Goal: Communication & Community: Answer question/provide support

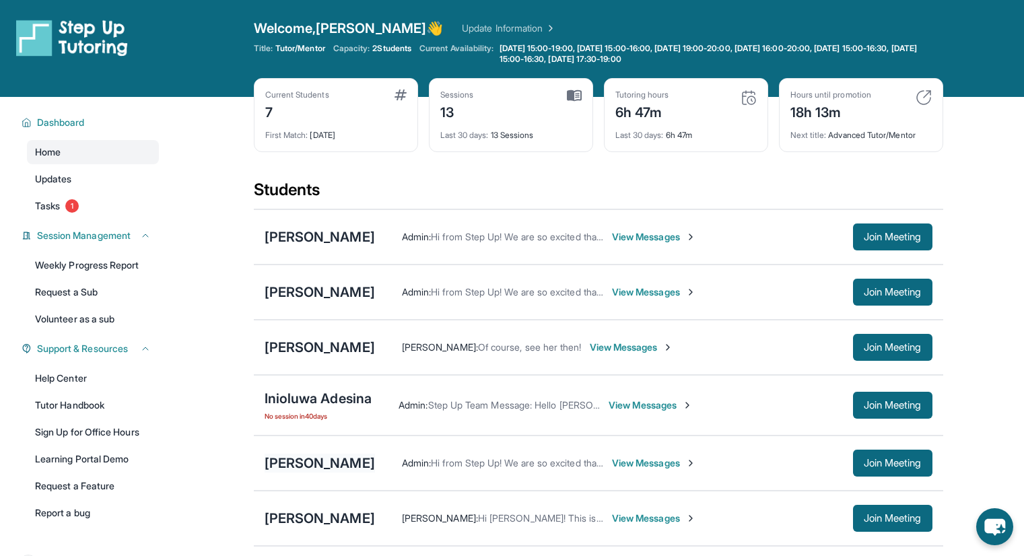
scroll to position [135, 0]
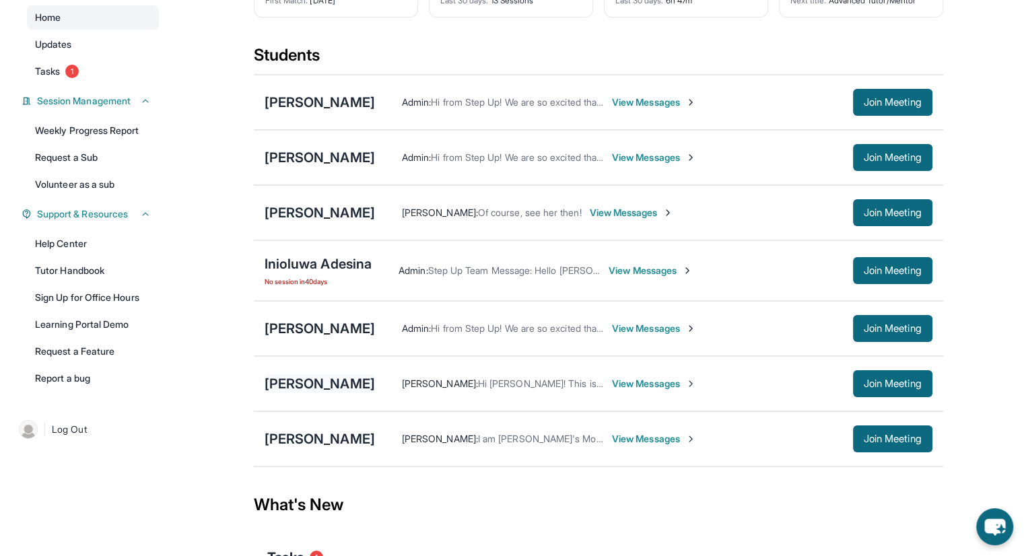
click at [316, 386] on div "[PERSON_NAME]" at bounding box center [320, 383] width 110 height 19
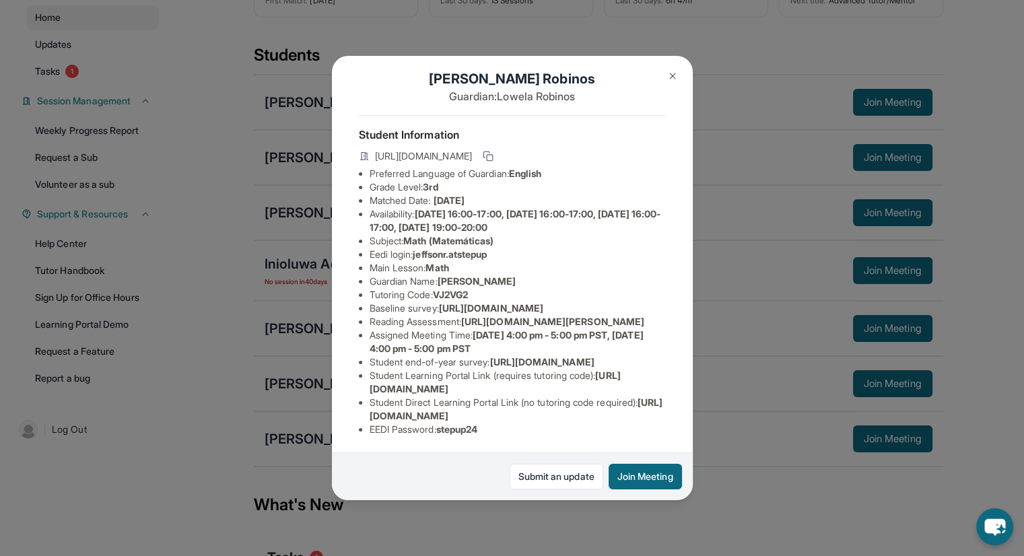
scroll to position [156, 0]
click at [413, 407] on span "[URL][DOMAIN_NAME]" at bounding box center [517, 409] width 294 height 25
click at [412, 407] on span "[URL][DOMAIN_NAME]" at bounding box center [517, 409] width 294 height 25
click at [412, 406] on span "[URL][DOMAIN_NAME]" at bounding box center [517, 409] width 294 height 25
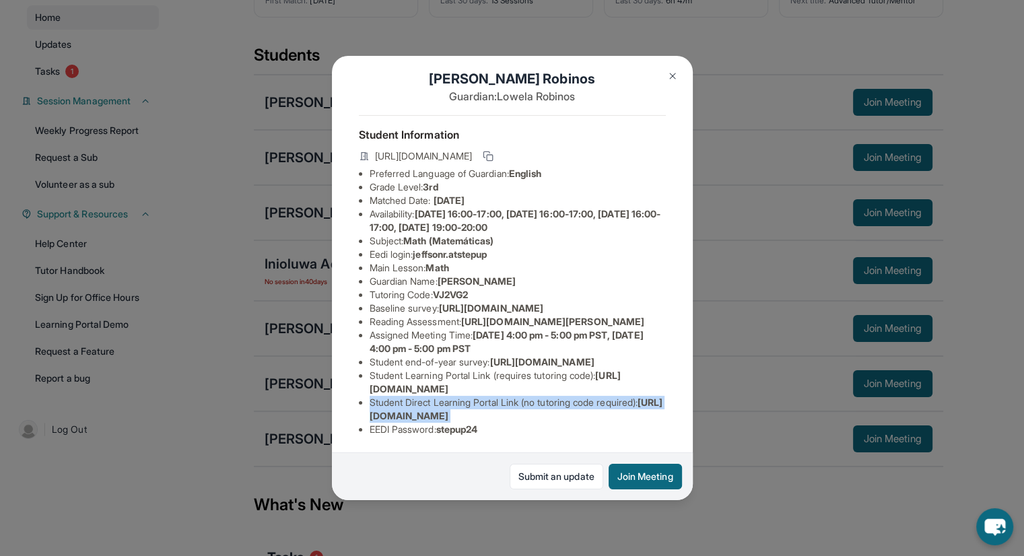
click at [374, 409] on span "[URL][DOMAIN_NAME]" at bounding box center [517, 409] width 294 height 25
drag, startPoint x: 654, startPoint y: 405, endPoint x: 351, endPoint y: 405, distance: 302.3
click at [351, 405] on div "Jeffson Robinos Guardian: Lowela Robinos Student Information https://student-po…" at bounding box center [512, 278] width 361 height 445
copy span "[URL][DOMAIN_NAME]"
click at [784, 475] on div "Jeffson Robinos Guardian: Lowela Robinos Student Information https://student-po…" at bounding box center [512, 278] width 1024 height 556
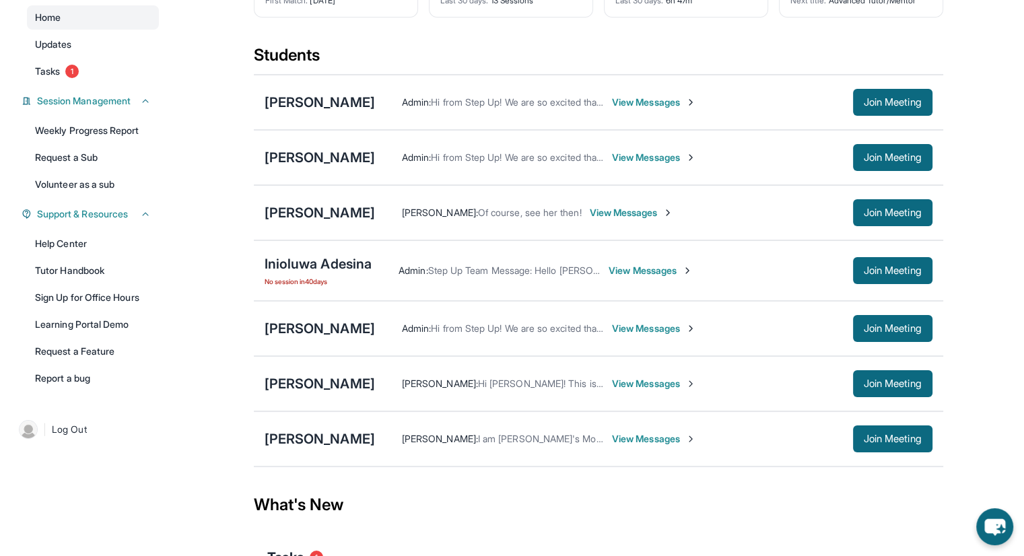
click at [644, 388] on span "View Messages" at bounding box center [654, 383] width 84 height 13
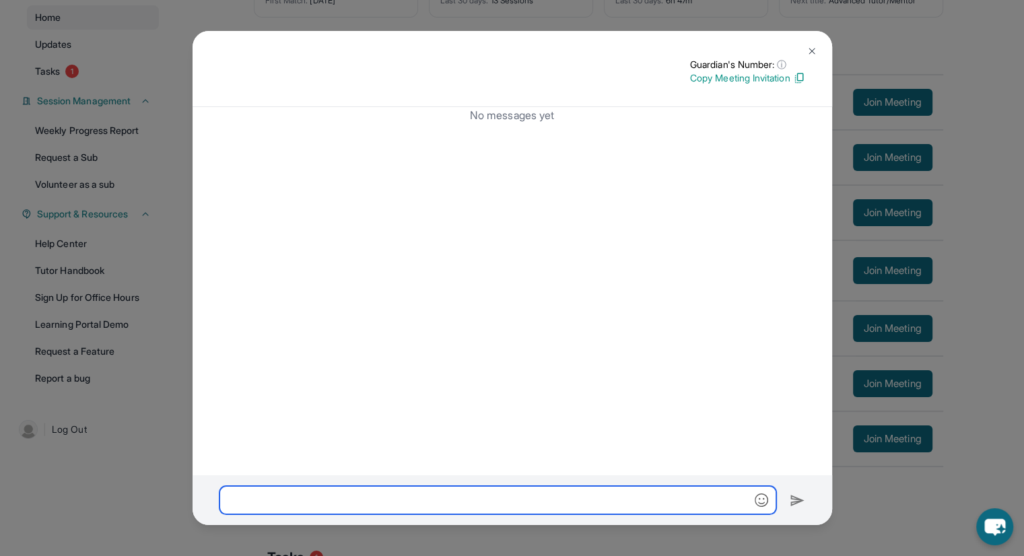
click at [624, 494] on input "text" at bounding box center [497, 500] width 557 height 28
paste input "**********"
type input "**********"
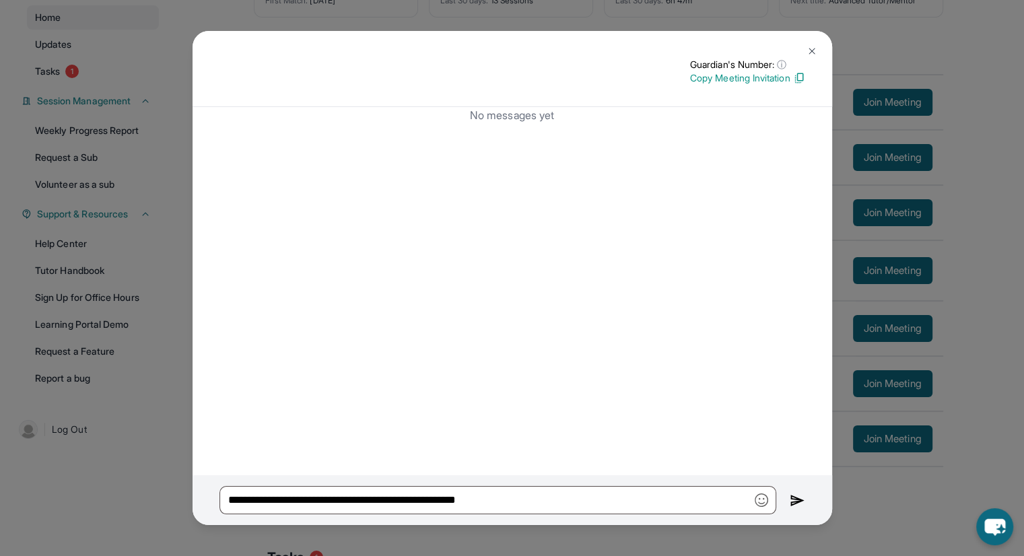
click at [788, 497] on div "**********" at bounding box center [513, 500] width 640 height 50
click at [792, 498] on img at bounding box center [797, 501] width 15 height 16
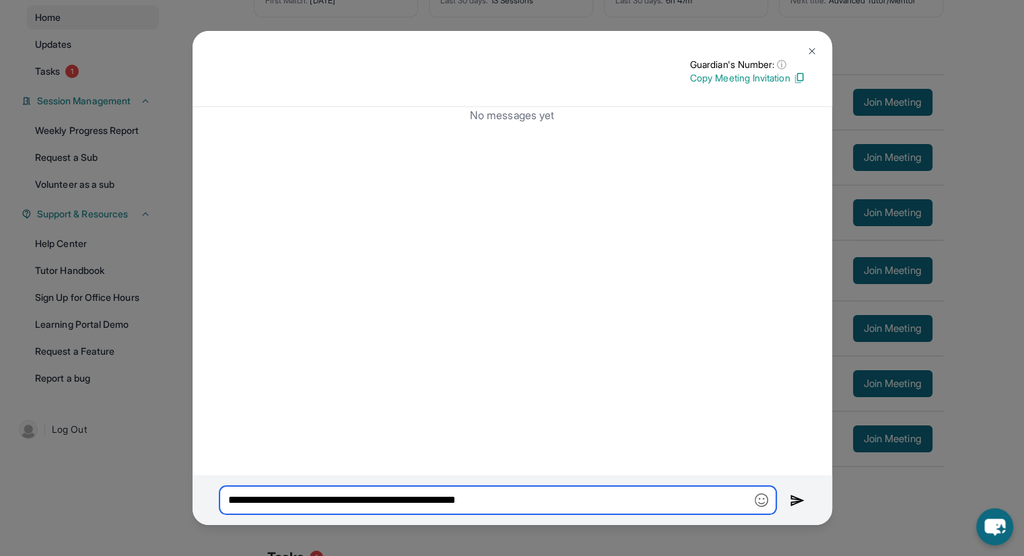
click at [447, 495] on input "**********" at bounding box center [497, 500] width 557 height 28
click at [446, 494] on input "**********" at bounding box center [497, 500] width 557 height 28
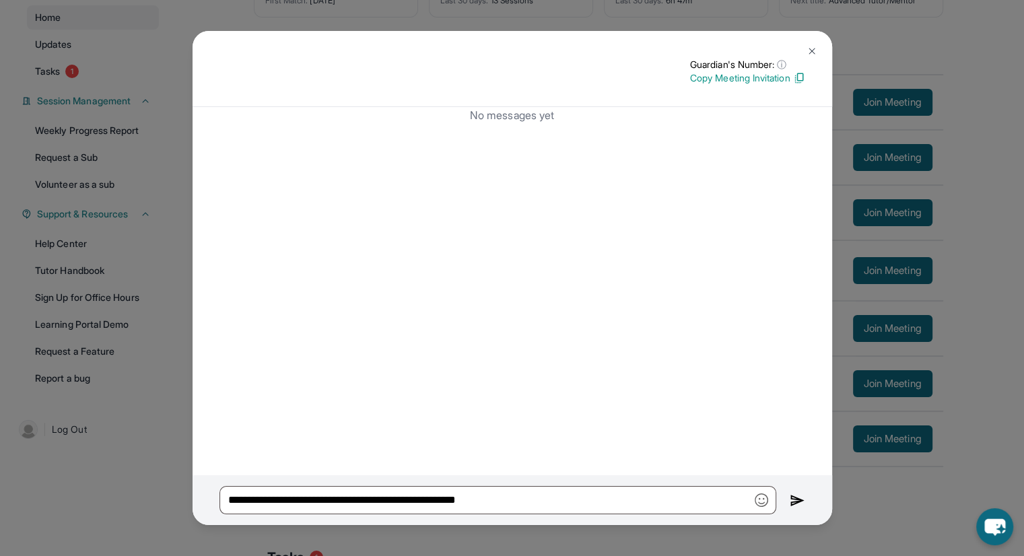
click at [793, 500] on img at bounding box center [797, 501] width 15 height 16
click at [819, 49] on button at bounding box center [812, 51] width 27 height 27
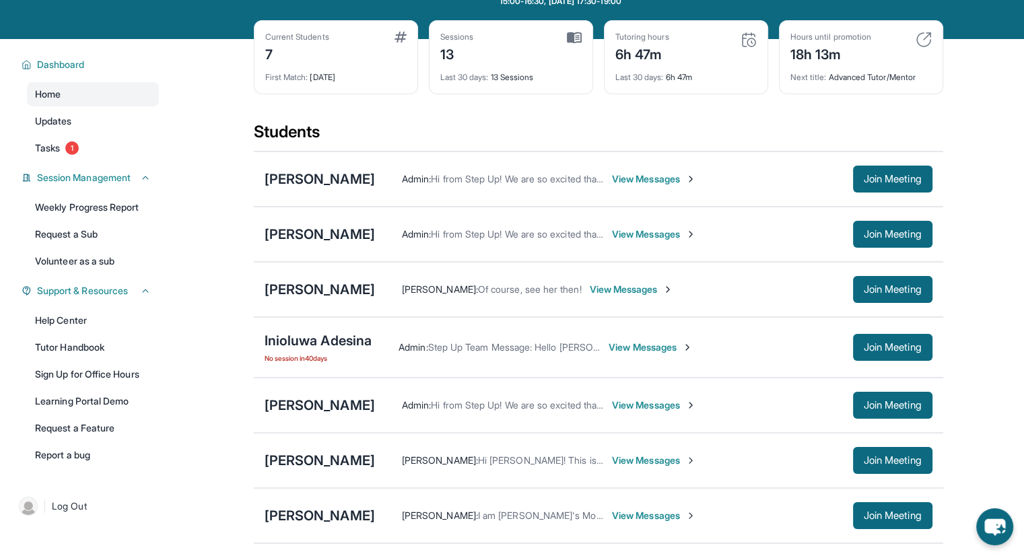
scroll to position [0, 0]
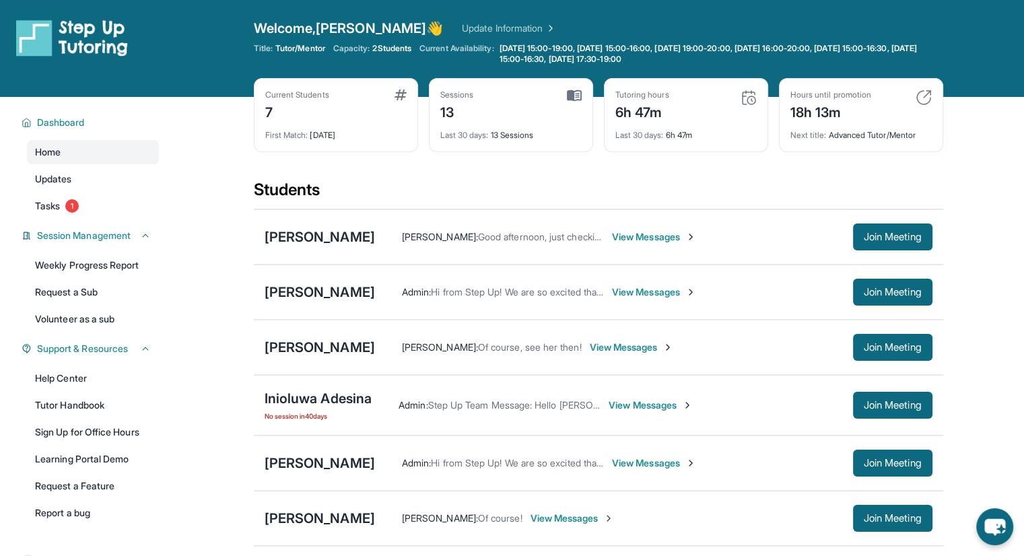
scroll to position [202, 0]
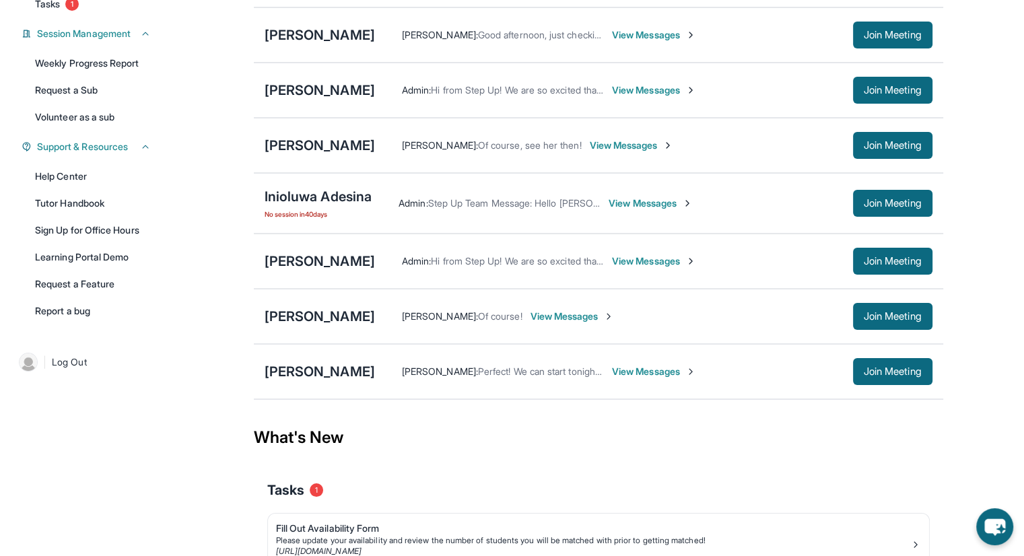
click at [582, 314] on span "View Messages" at bounding box center [573, 316] width 84 height 13
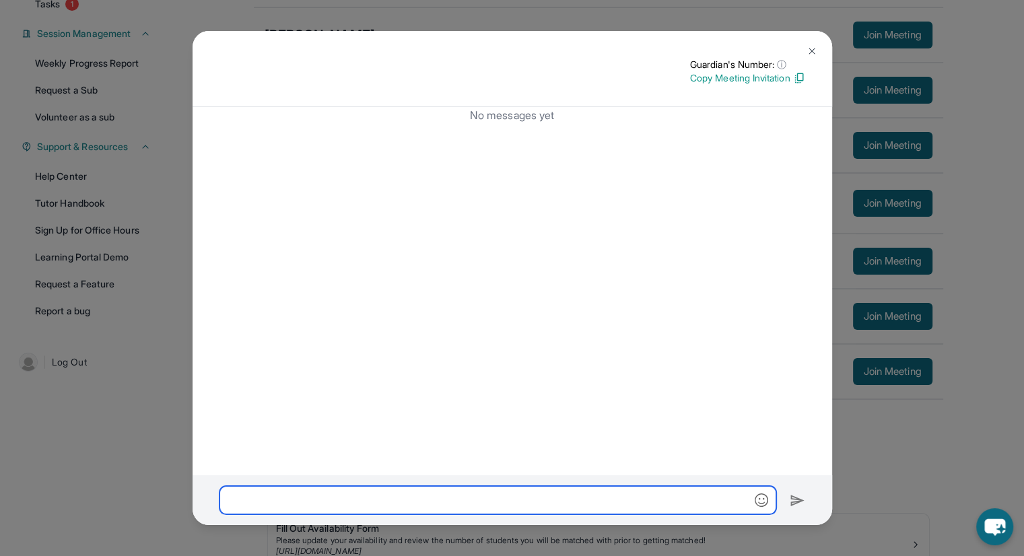
click at [619, 500] on input "text" at bounding box center [497, 500] width 557 height 28
paste input "**********"
type input "**********"
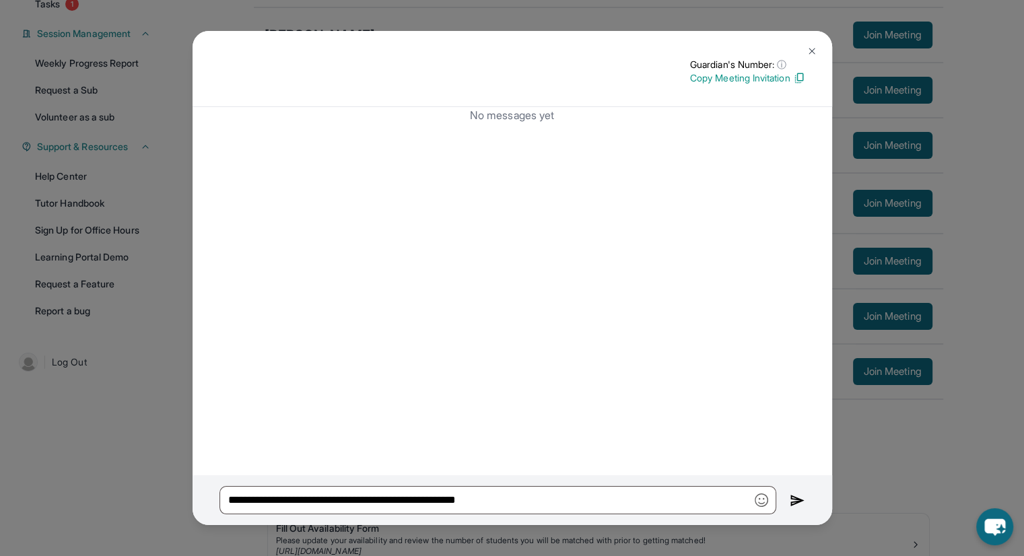
click at [780, 502] on div "**********" at bounding box center [513, 500] width 640 height 50
click at [802, 503] on img at bounding box center [797, 501] width 15 height 16
click at [917, 485] on div "**********" at bounding box center [512, 278] width 1024 height 556
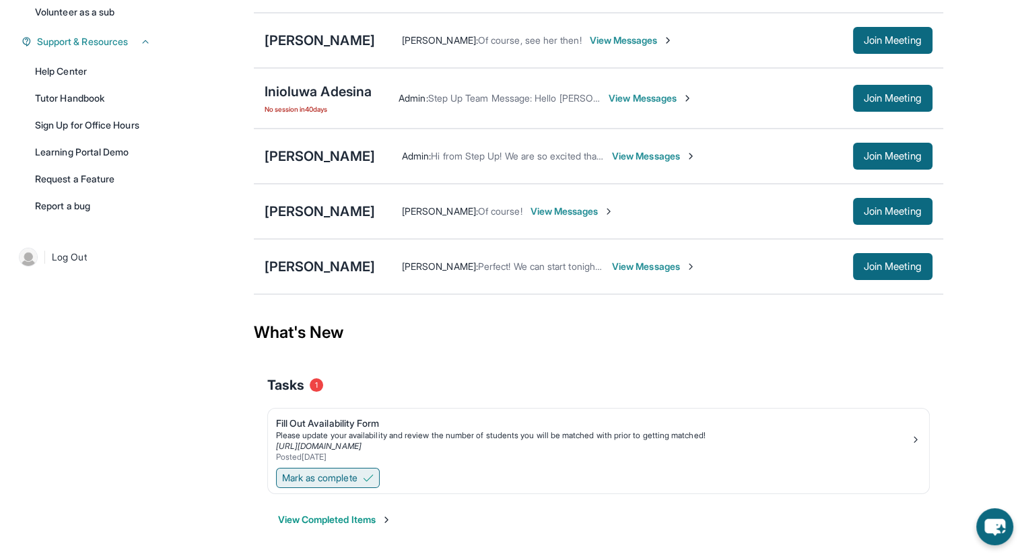
click at [341, 478] on span "Mark as complete" at bounding box center [319, 477] width 75 height 13
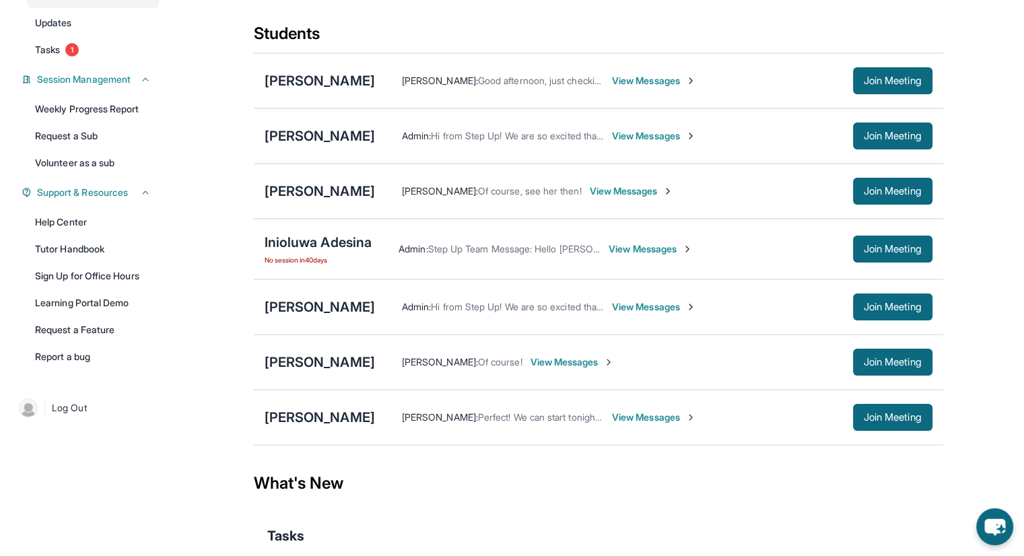
scroll to position [226, 0]
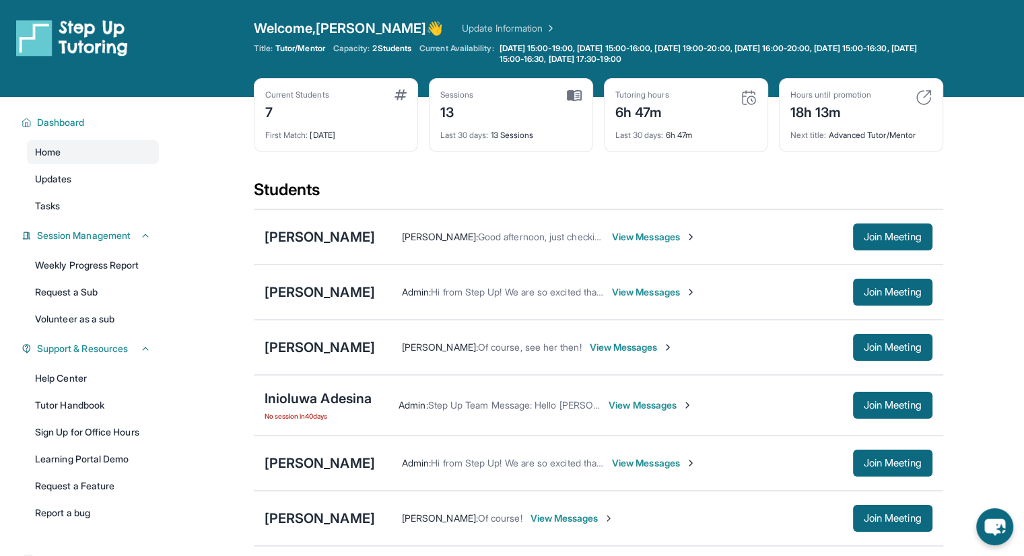
click at [661, 294] on span "View Messages" at bounding box center [654, 291] width 84 height 13
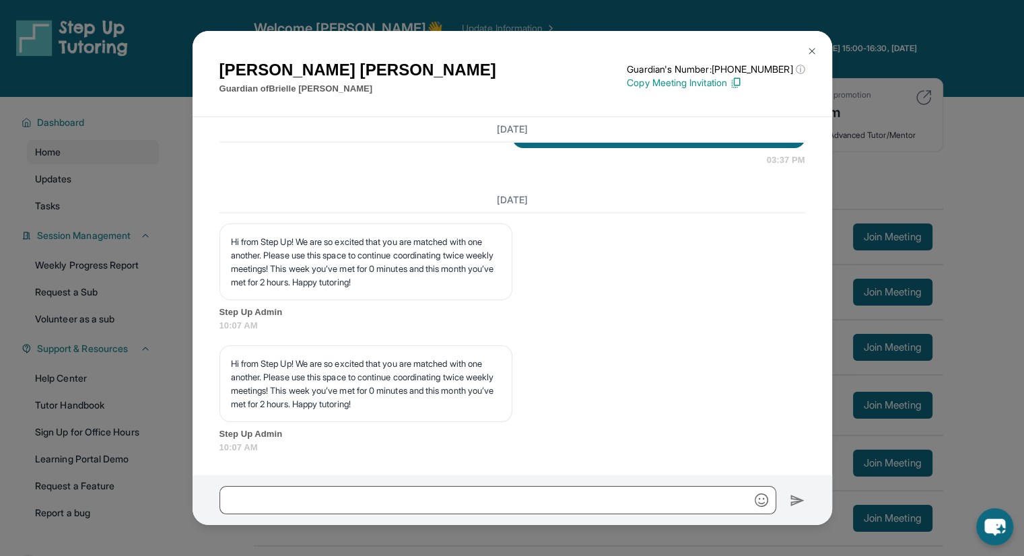
scroll to position [2069, 0]
click at [809, 49] on img at bounding box center [812, 51] width 11 height 11
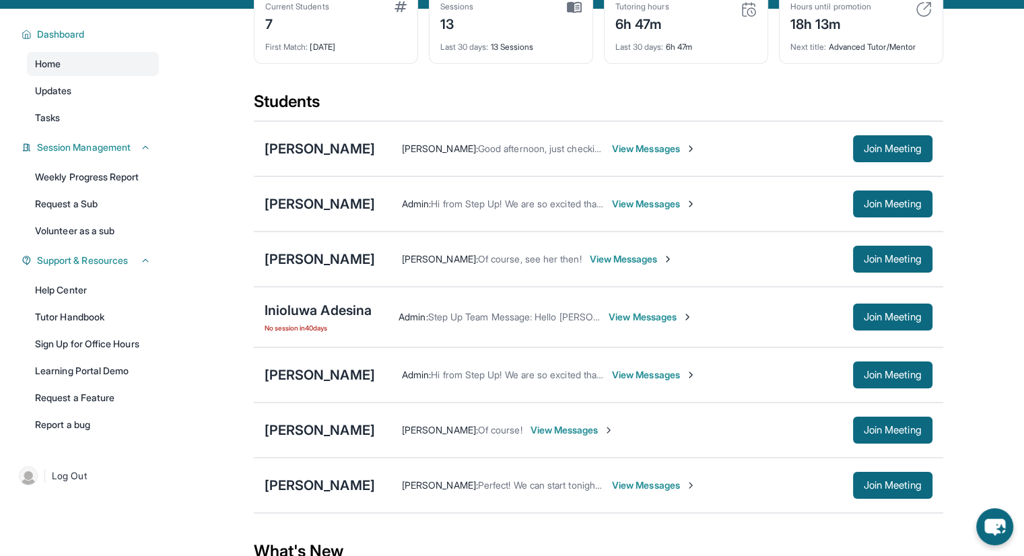
scroll to position [226, 0]
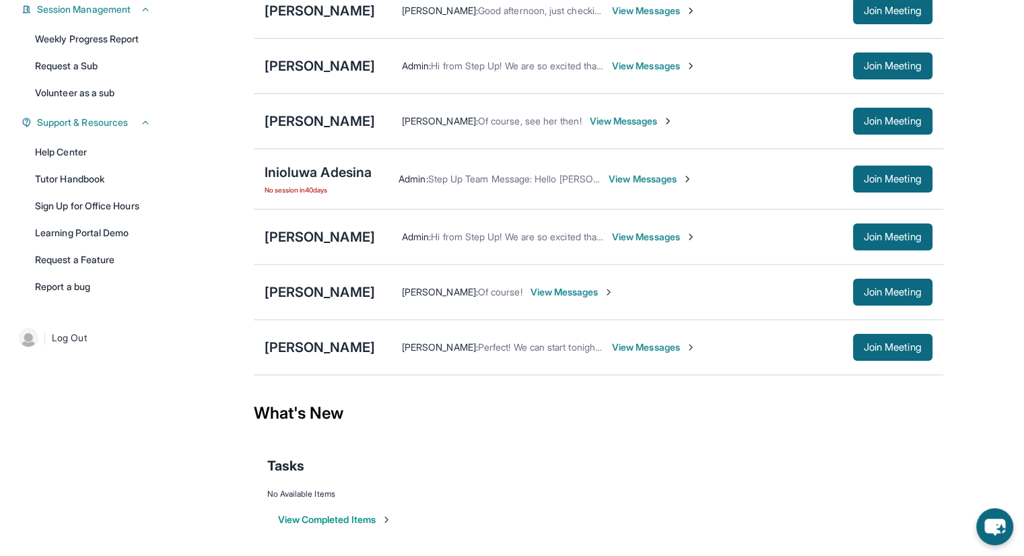
click at [553, 292] on span "View Messages" at bounding box center [573, 291] width 84 height 13
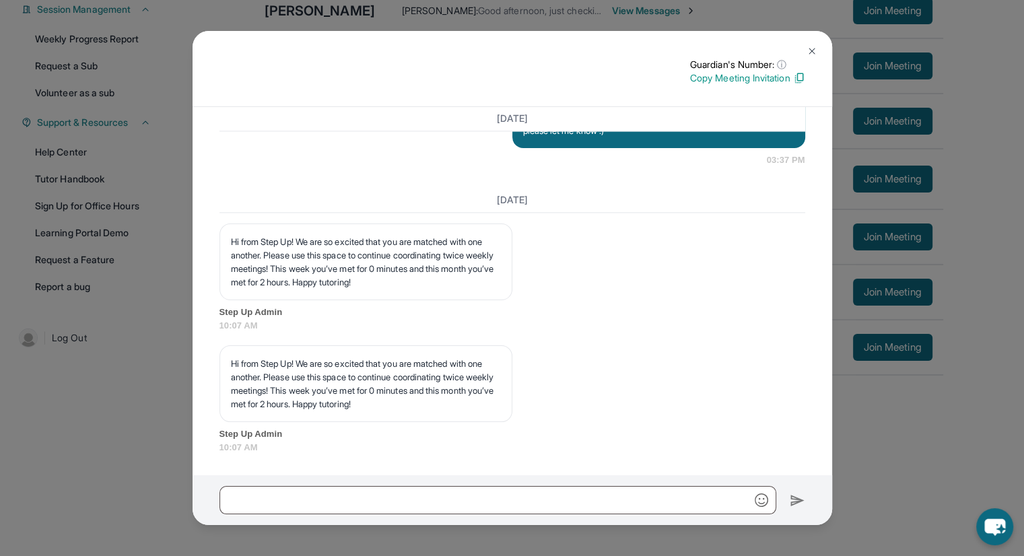
scroll to position [2045, 0]
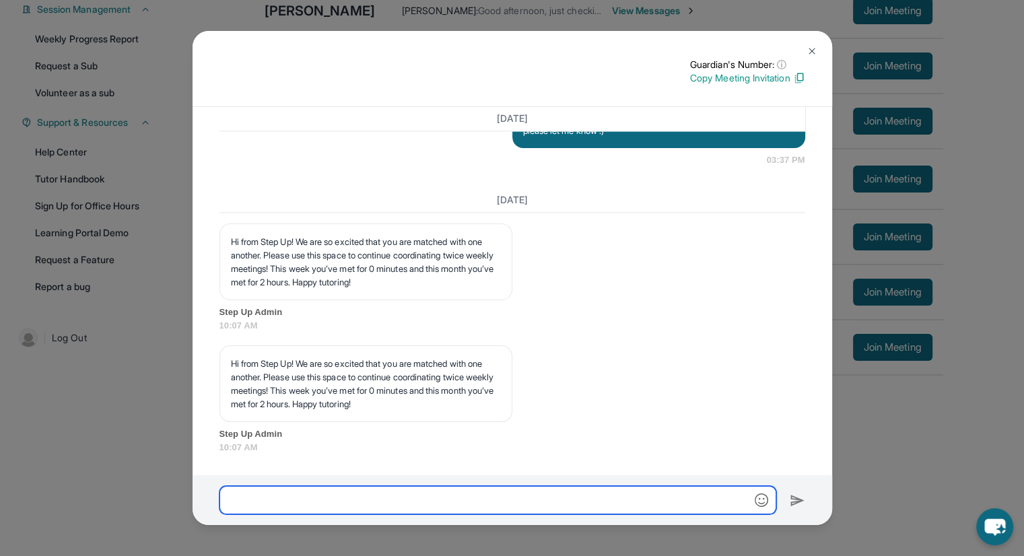
click at [498, 490] on input "text" at bounding box center [497, 500] width 557 height 28
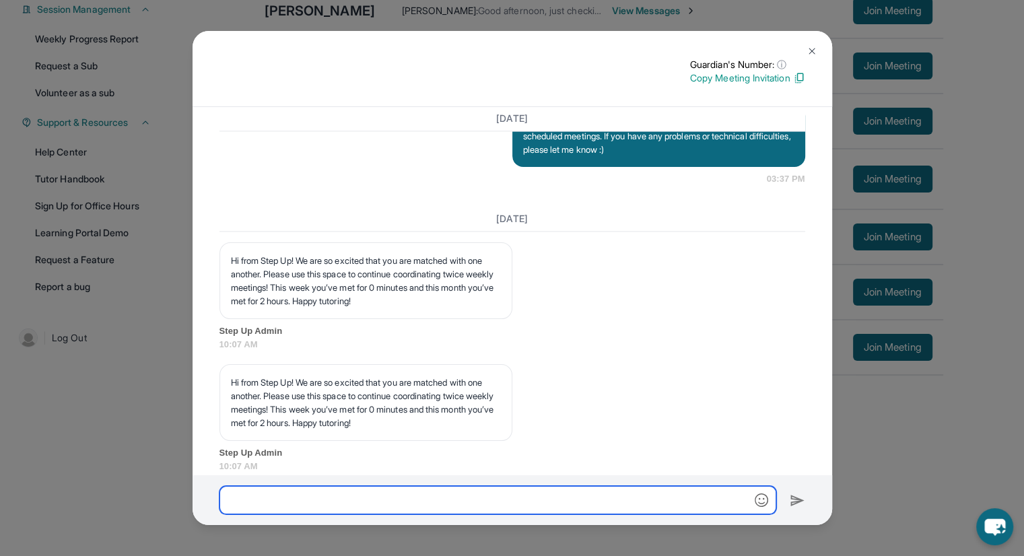
scroll to position [1911, 0]
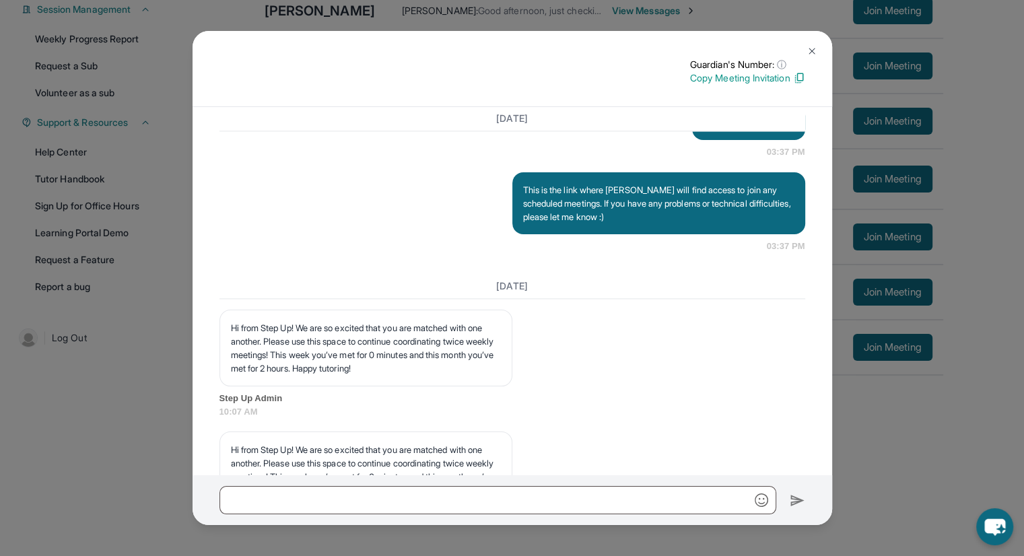
click at [813, 46] on img at bounding box center [812, 51] width 11 height 11
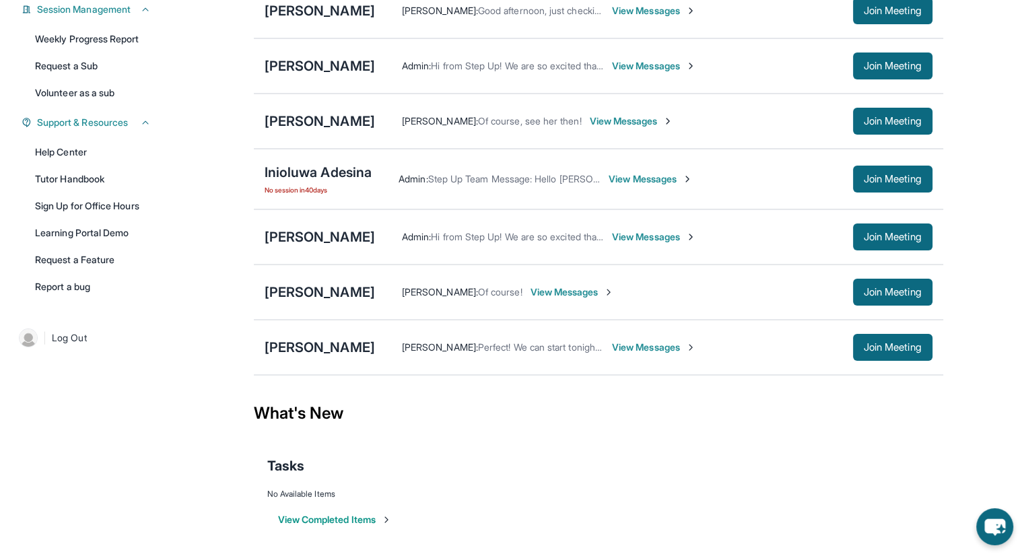
click at [583, 292] on span "View Messages" at bounding box center [573, 291] width 84 height 13
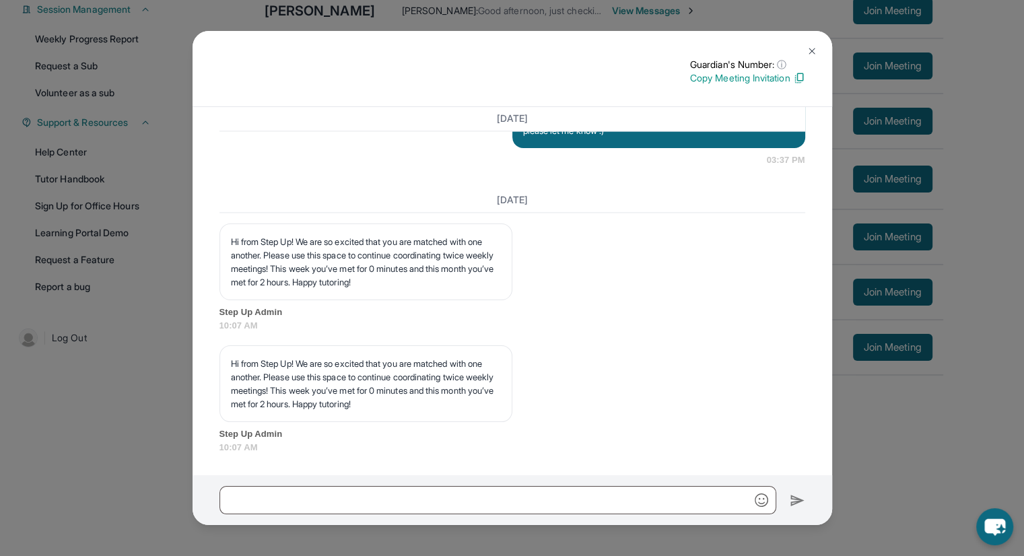
scroll to position [2045, 0]
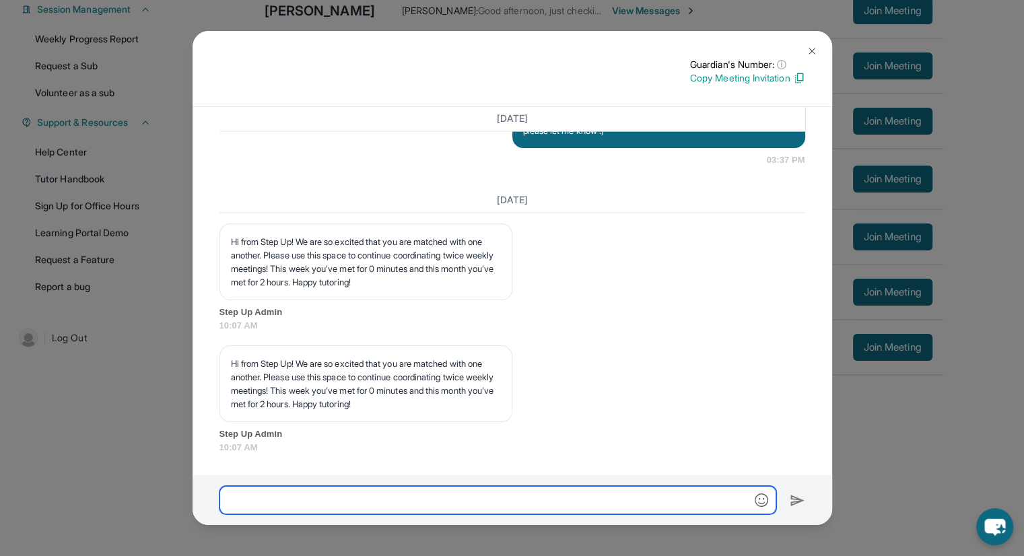
click at [455, 494] on input "text" at bounding box center [497, 500] width 557 height 28
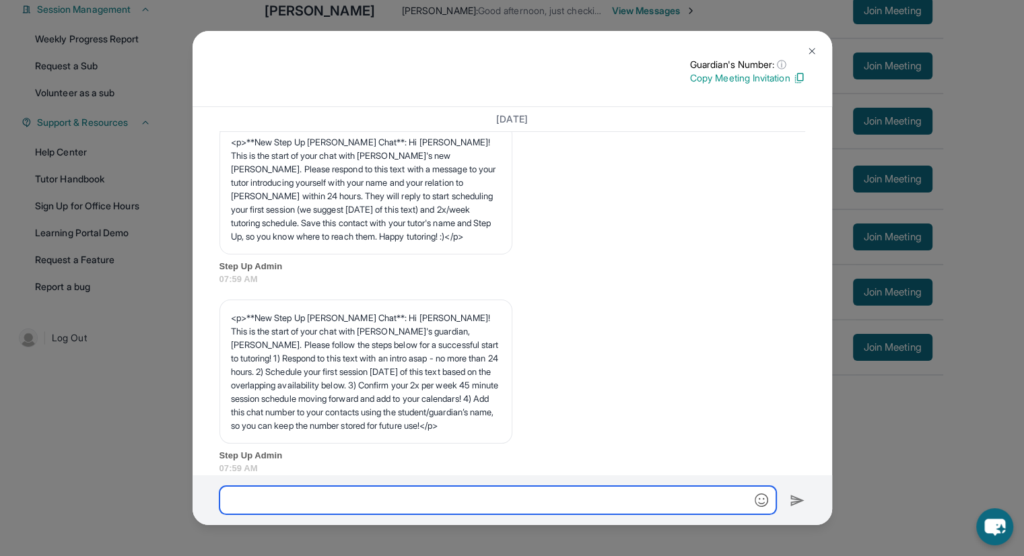
scroll to position [0, 0]
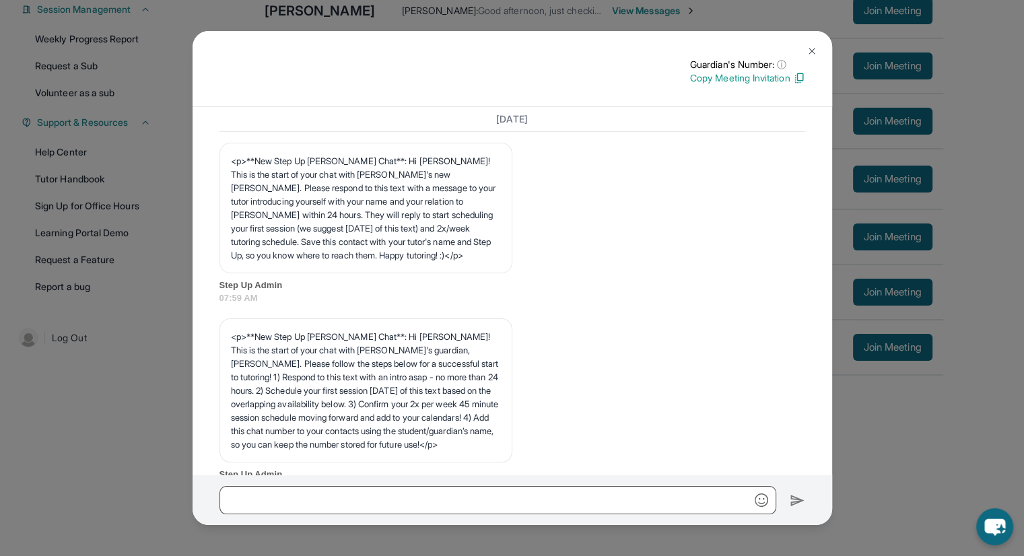
click at [819, 46] on button at bounding box center [812, 51] width 27 height 27
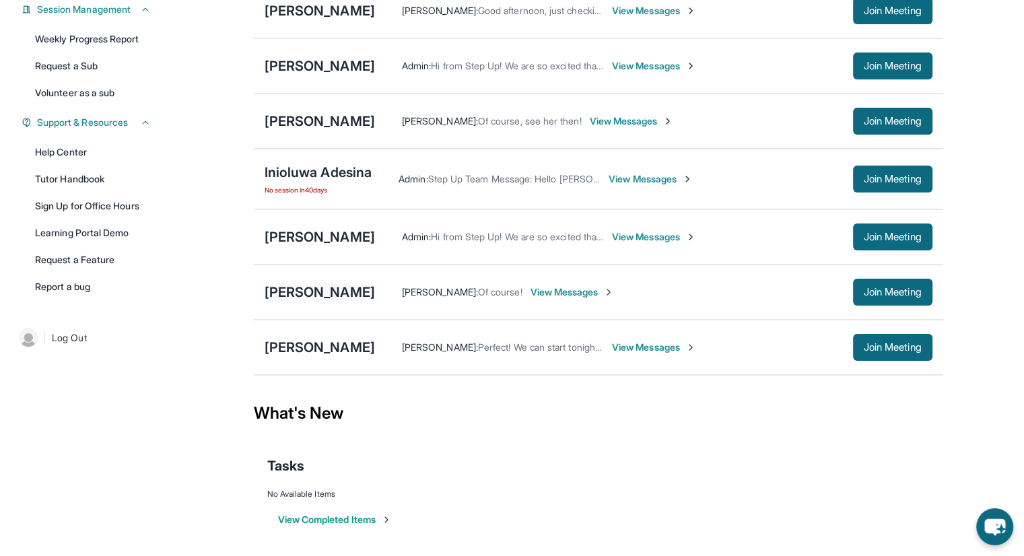
click at [341, 291] on div "[PERSON_NAME]" at bounding box center [320, 292] width 110 height 19
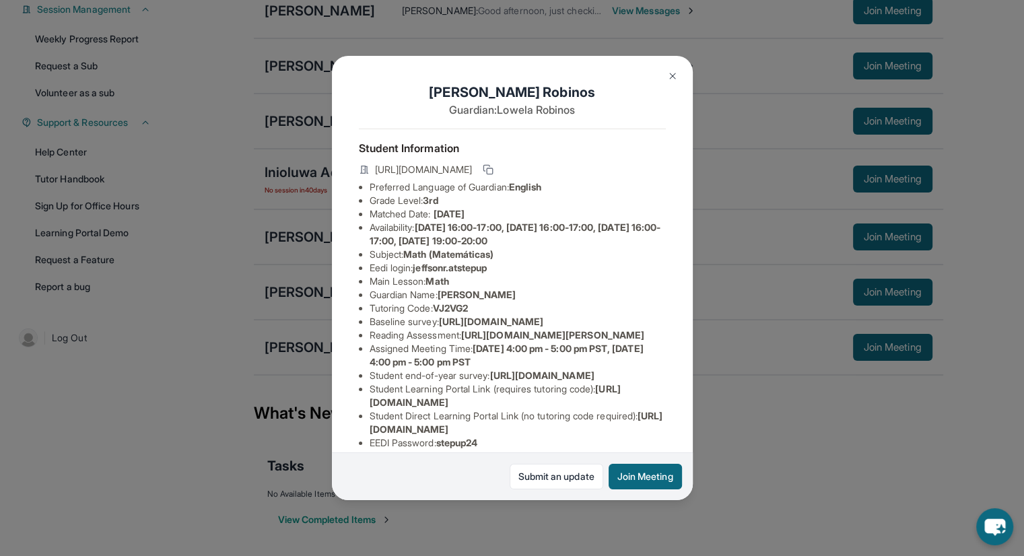
click at [675, 83] on button at bounding box center [672, 76] width 27 height 27
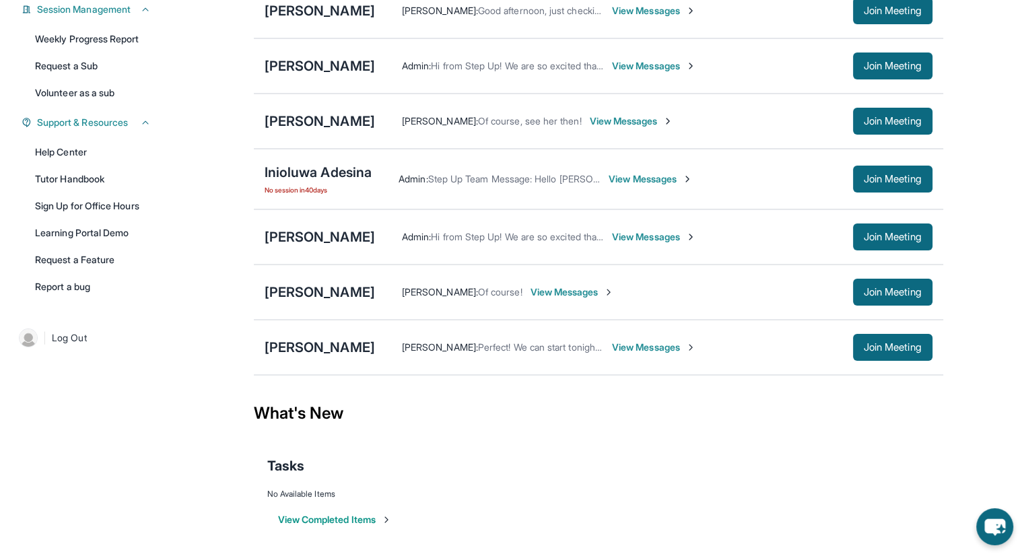
click at [555, 292] on span "View Messages" at bounding box center [573, 291] width 84 height 13
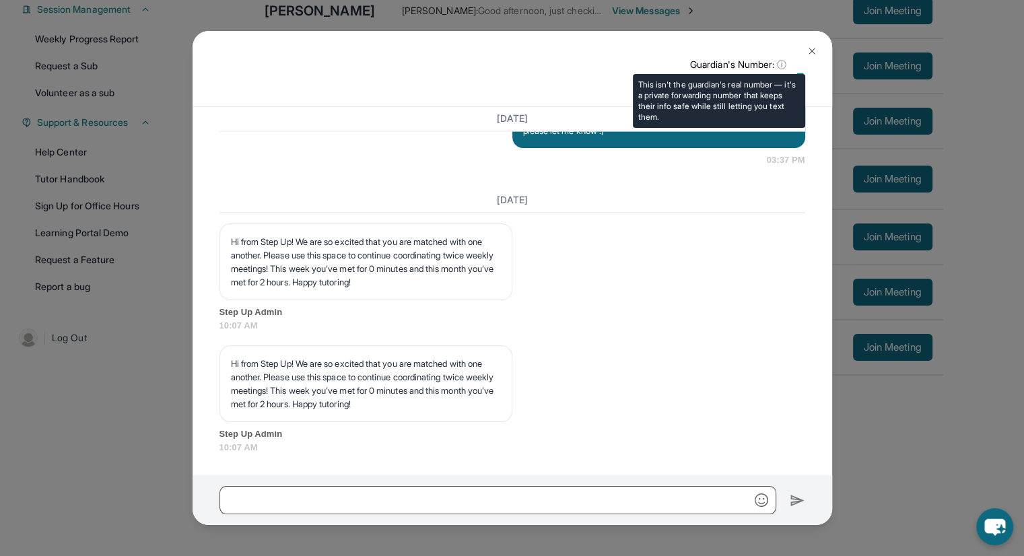
scroll to position [2045, 0]
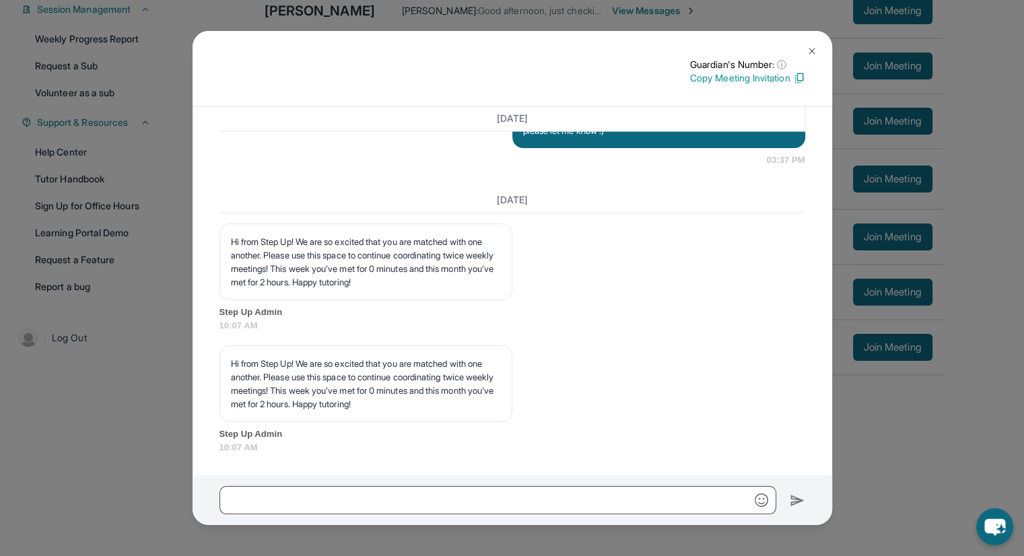
click at [813, 46] on img at bounding box center [812, 51] width 11 height 11
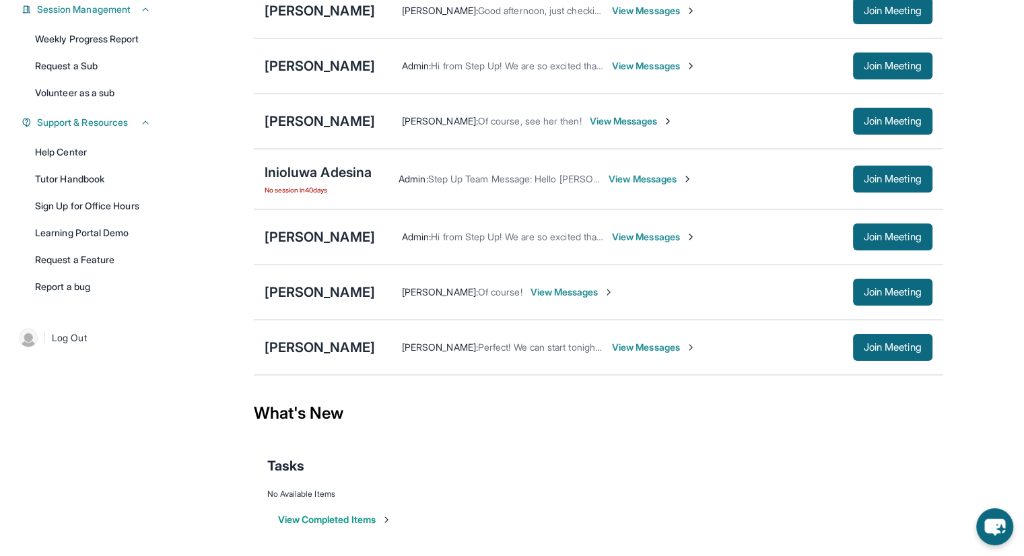
click at [402, 343] on span "Ethan Manalili :" at bounding box center [440, 346] width 76 height 11
click at [612, 347] on span "View Messages" at bounding box center [654, 347] width 84 height 13
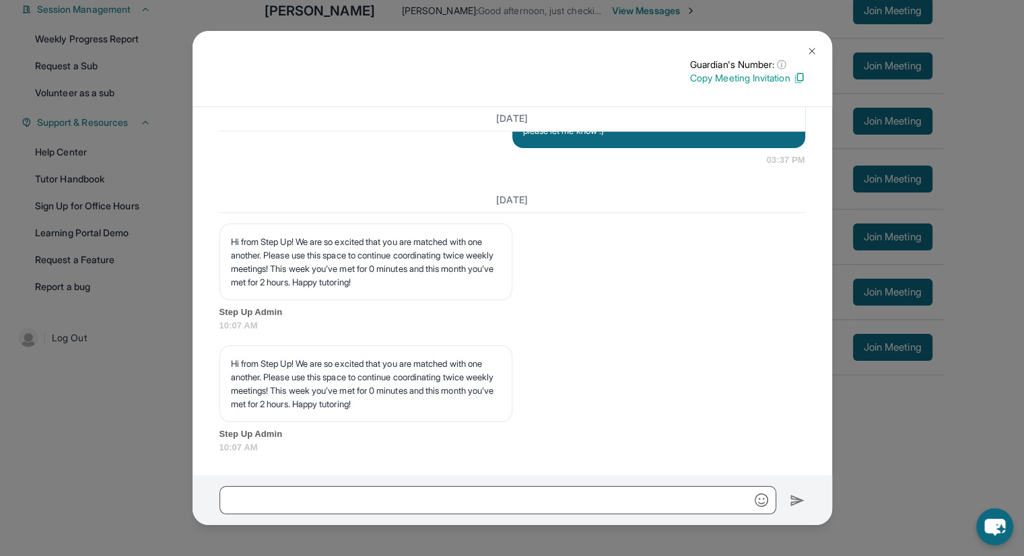
click at [811, 50] on img at bounding box center [812, 51] width 11 height 11
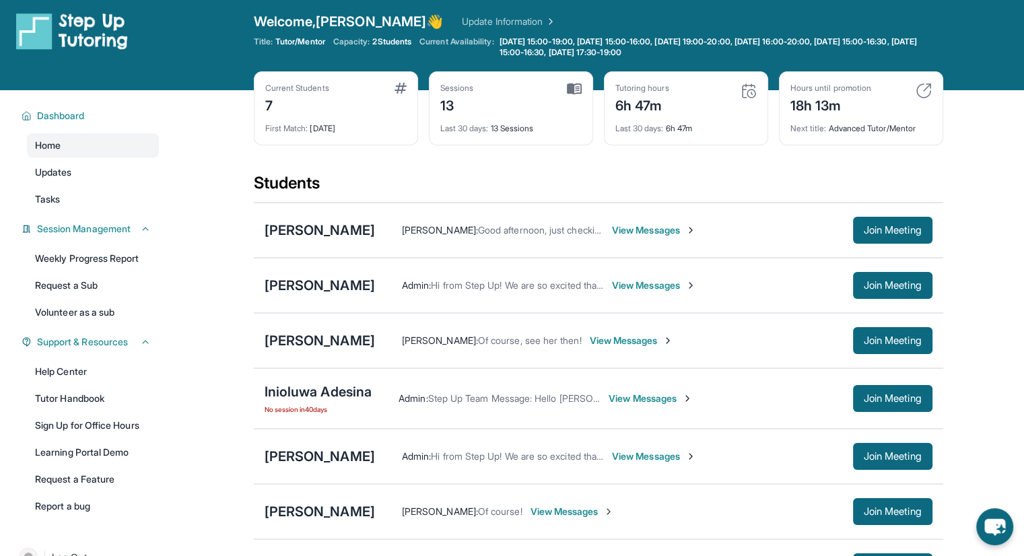
scroll to position [0, 0]
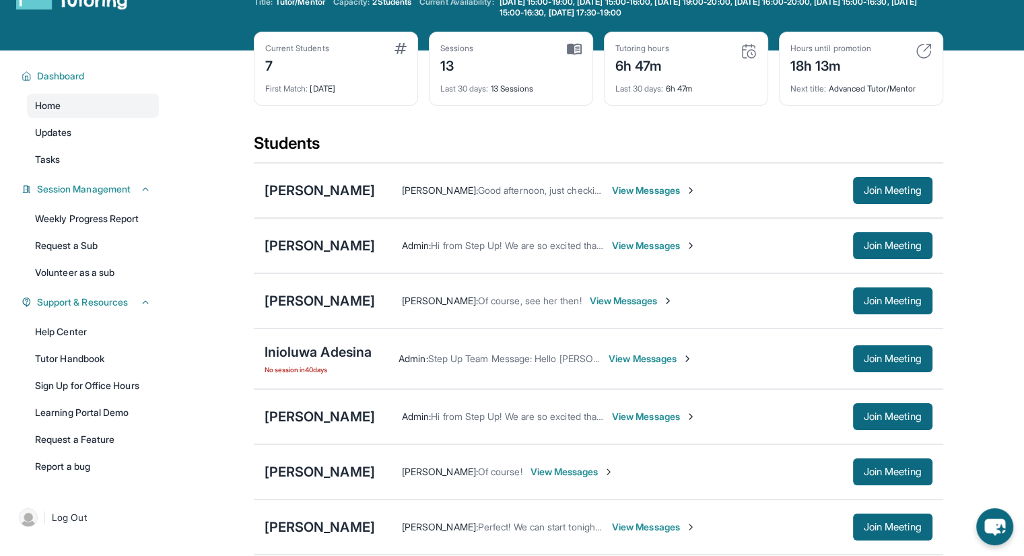
scroll to position [135, 0]
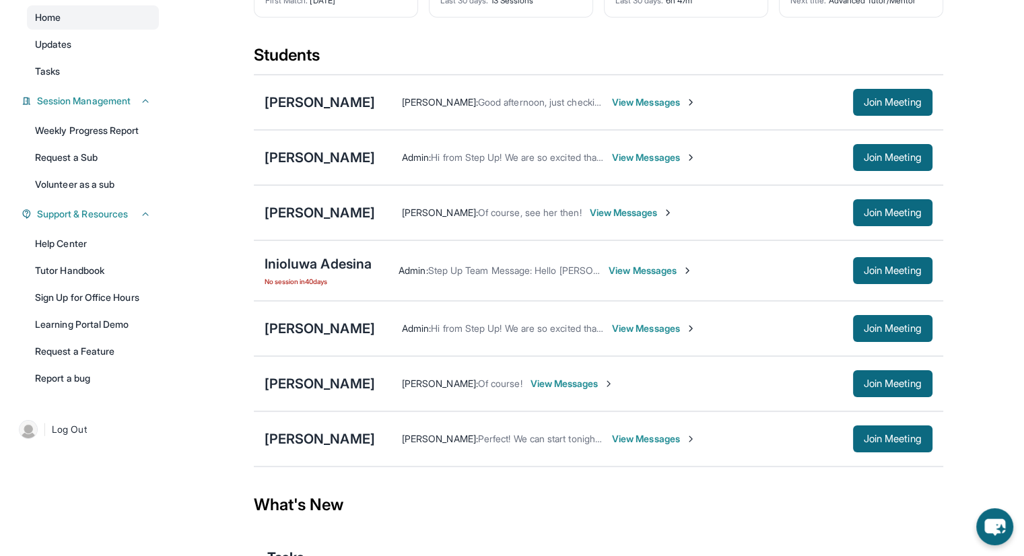
click at [612, 437] on span "View Messages" at bounding box center [654, 438] width 84 height 13
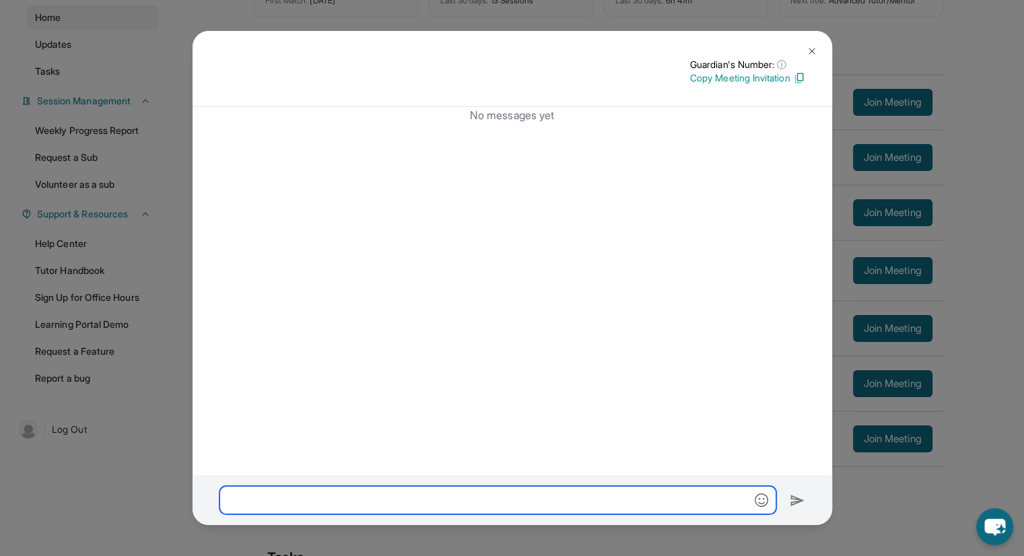
click at [490, 489] on input "text" at bounding box center [497, 500] width 557 height 28
paste input "**********"
type input "**********"
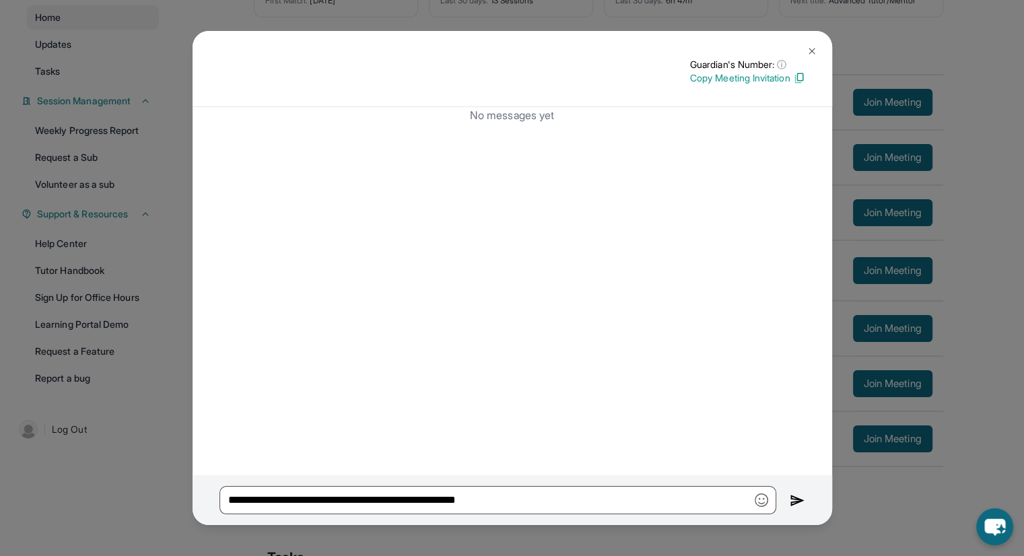
click at [811, 44] on button at bounding box center [812, 51] width 27 height 27
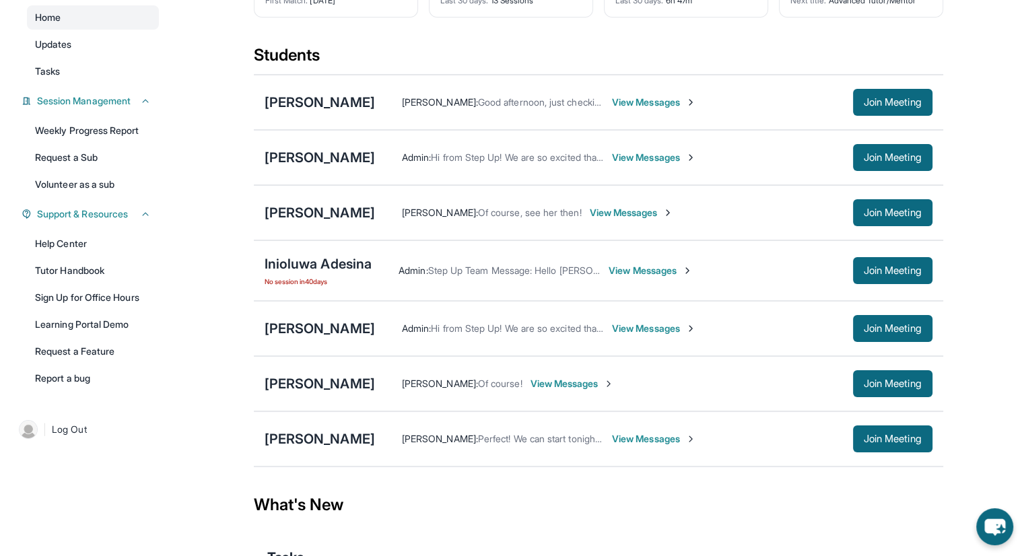
click at [557, 379] on span "View Messages" at bounding box center [573, 383] width 84 height 13
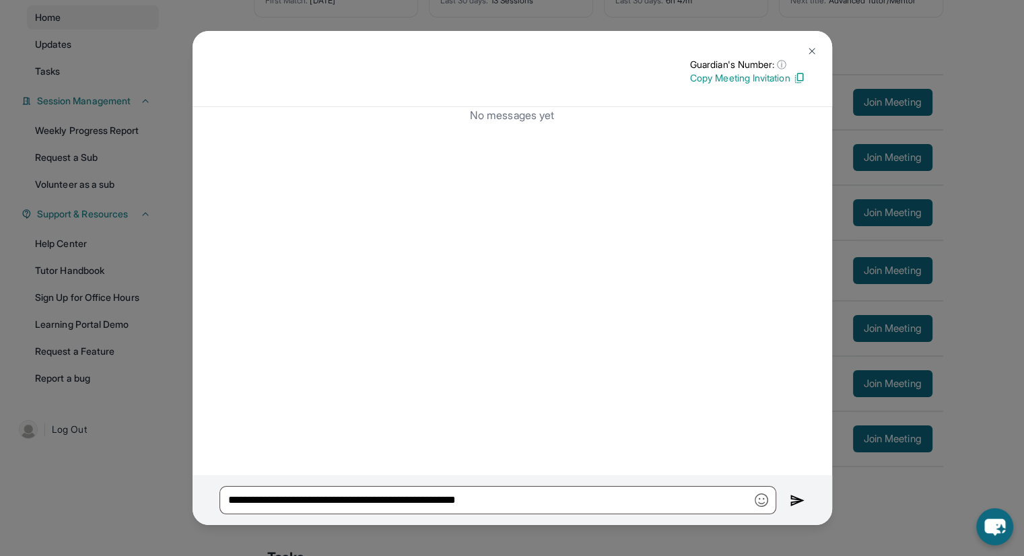
click at [807, 56] on img at bounding box center [812, 51] width 11 height 11
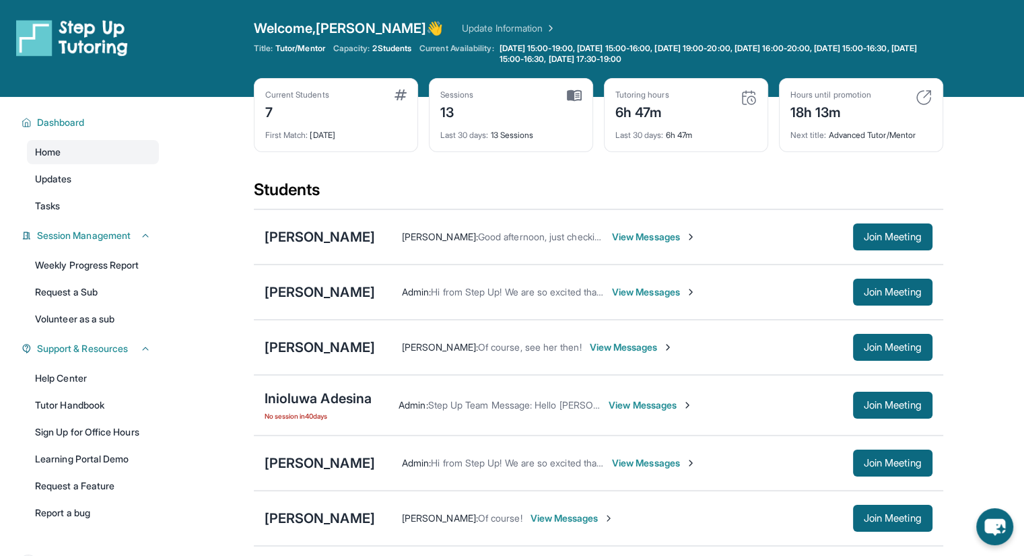
scroll to position [67, 0]
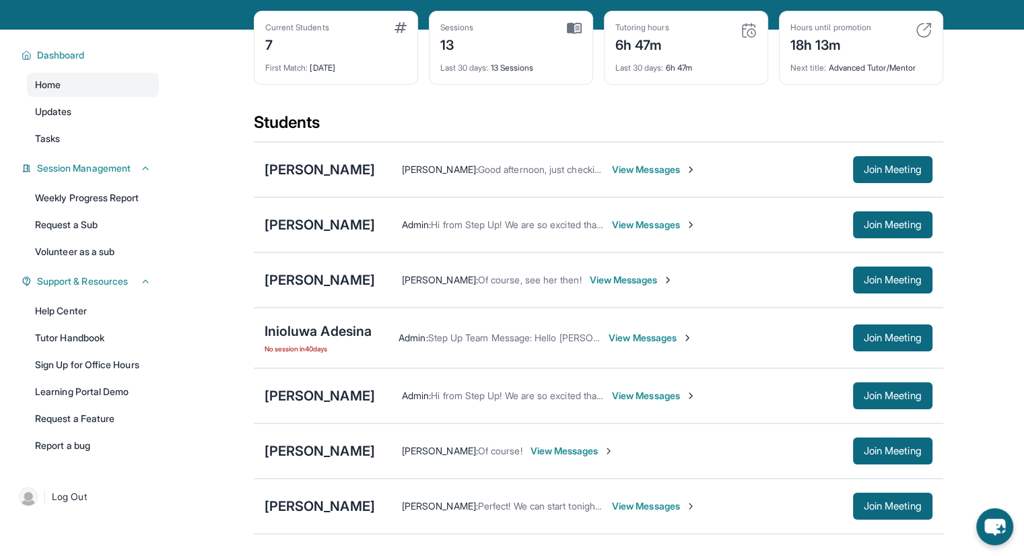
click at [478, 449] on span "Of course!" at bounding box center [500, 450] width 44 height 11
click at [414, 444] on div "Ethan Manalili : Of course!" at bounding box center [462, 450] width 121 height 13
click at [410, 447] on span "Ethan Manalili :" at bounding box center [440, 450] width 76 height 11
click at [326, 444] on div "[PERSON_NAME]" at bounding box center [320, 451] width 110 height 19
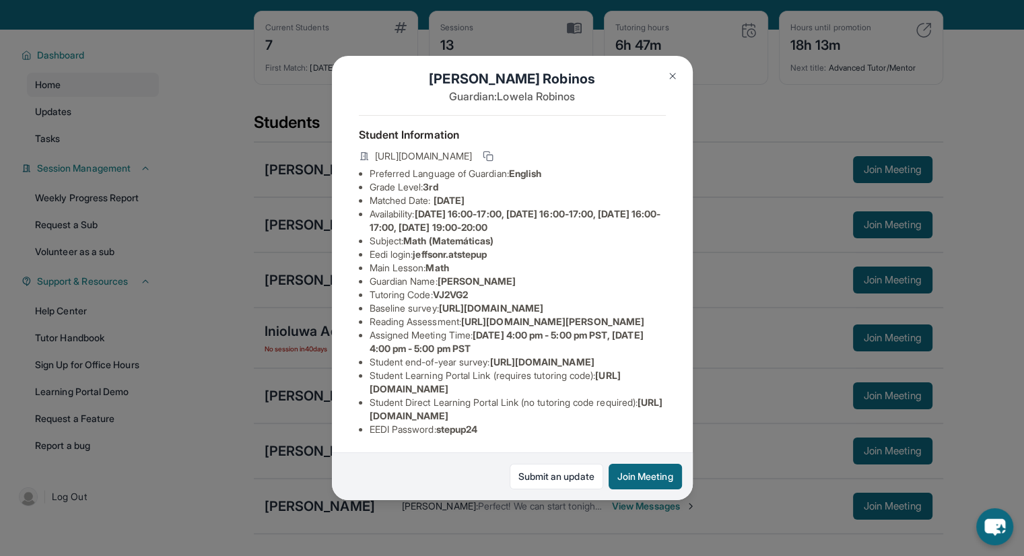
scroll to position [156, 0]
click at [673, 83] on button at bounding box center [672, 76] width 27 height 27
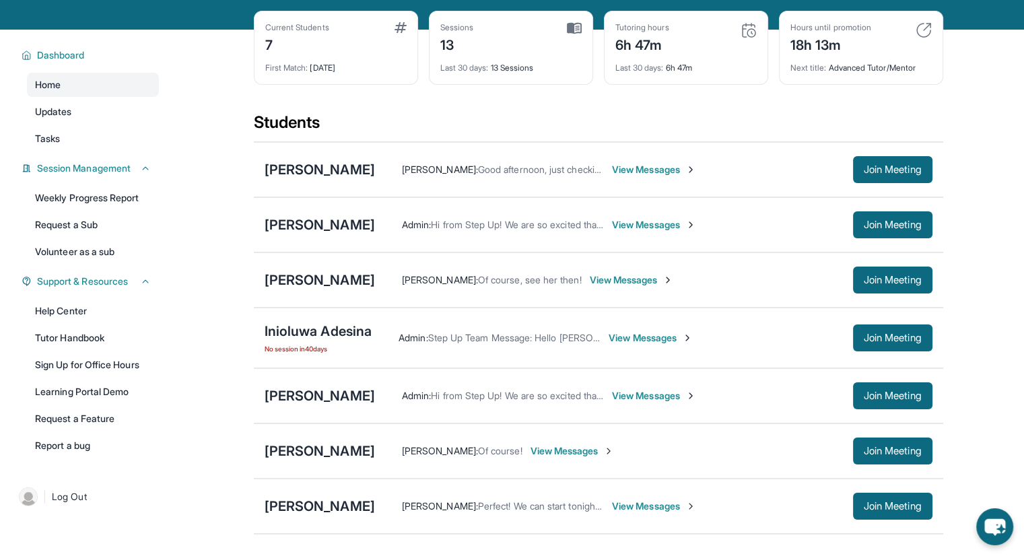
click at [556, 448] on span "View Messages" at bounding box center [573, 450] width 84 height 13
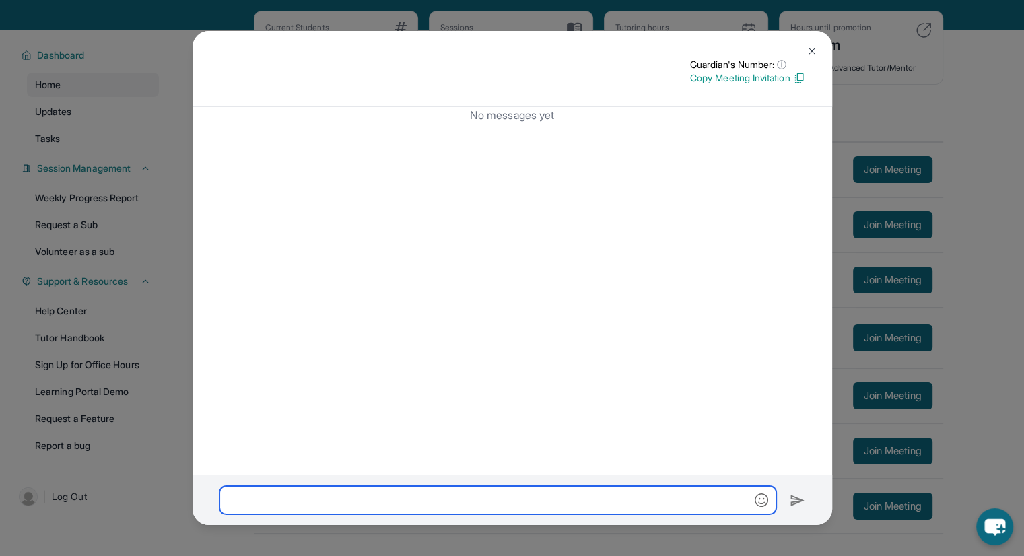
click at [692, 502] on input "text" at bounding box center [497, 500] width 557 height 28
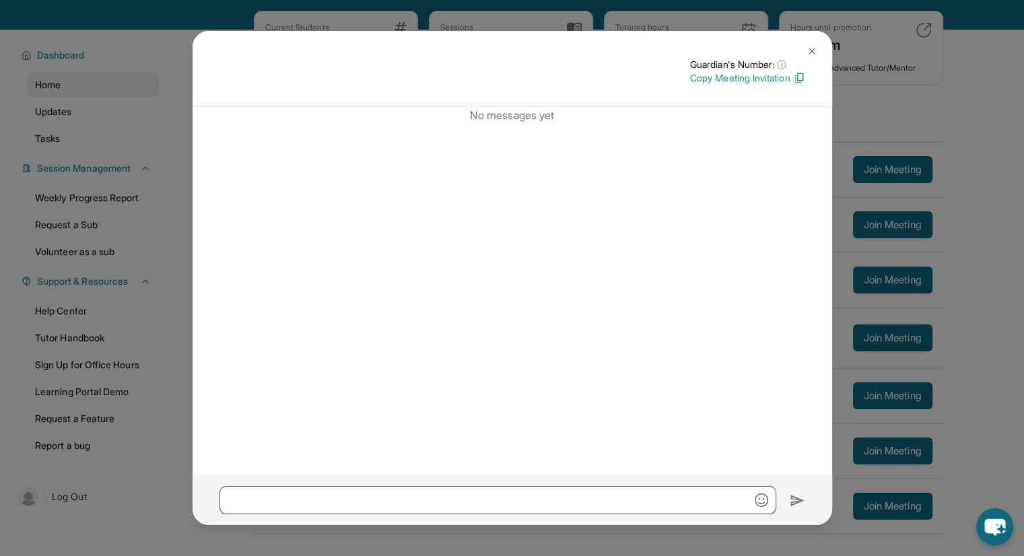
click at [816, 55] on img at bounding box center [812, 51] width 11 height 11
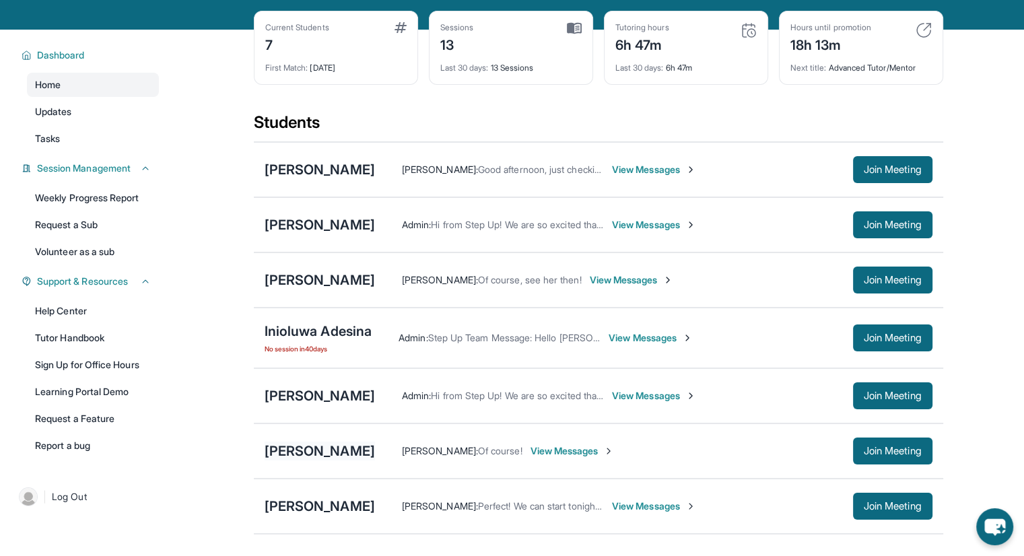
click at [311, 450] on div "[PERSON_NAME]" at bounding box center [320, 451] width 110 height 19
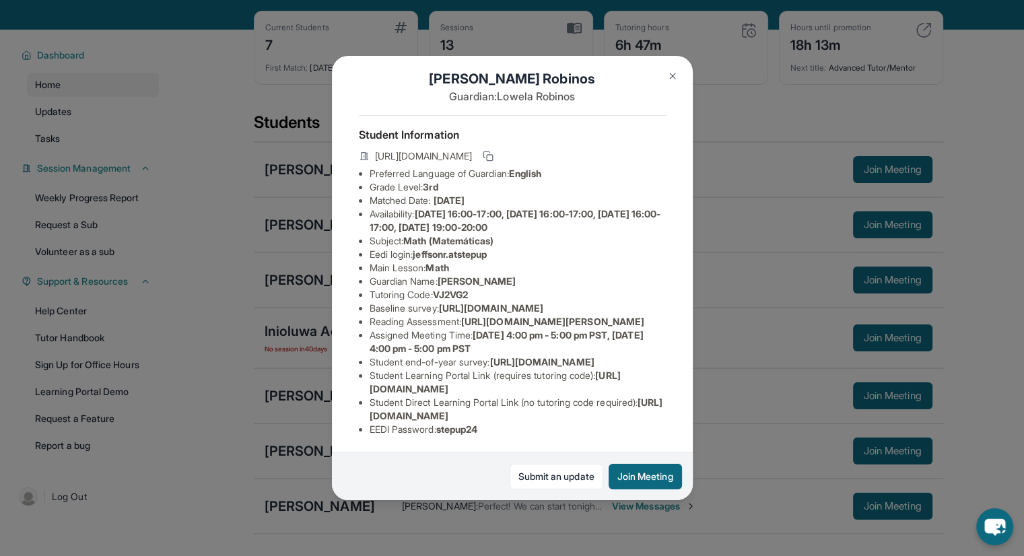
scroll to position [13, 0]
click at [494, 158] on icon at bounding box center [488, 156] width 11 height 11
click at [665, 73] on button at bounding box center [672, 76] width 27 height 27
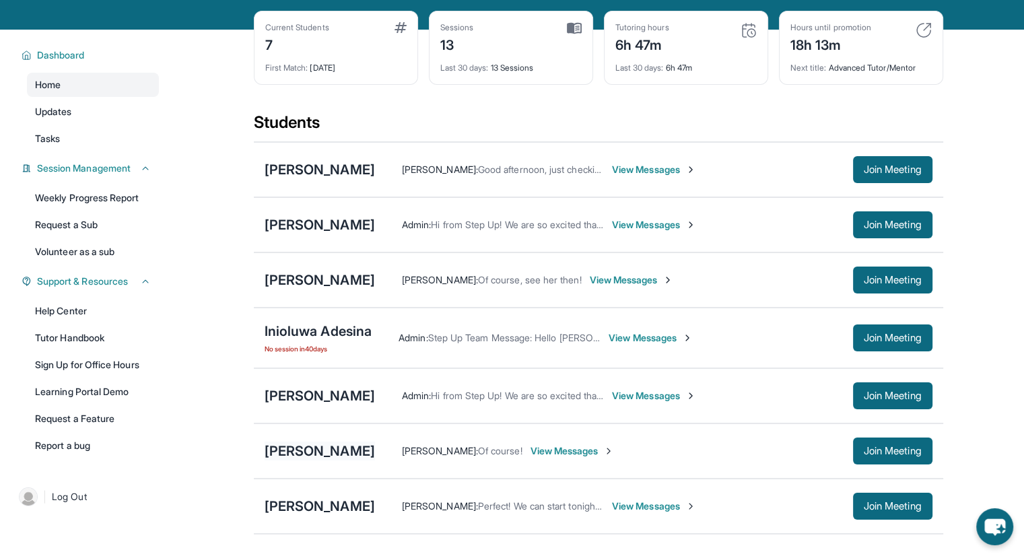
click at [275, 452] on div "[PERSON_NAME]" at bounding box center [320, 451] width 110 height 19
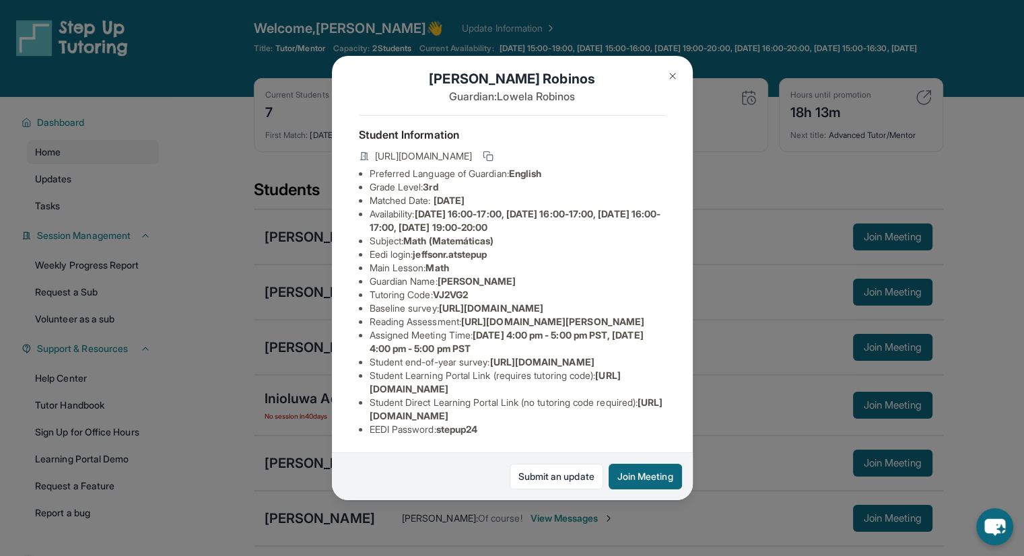
scroll to position [0, 0]
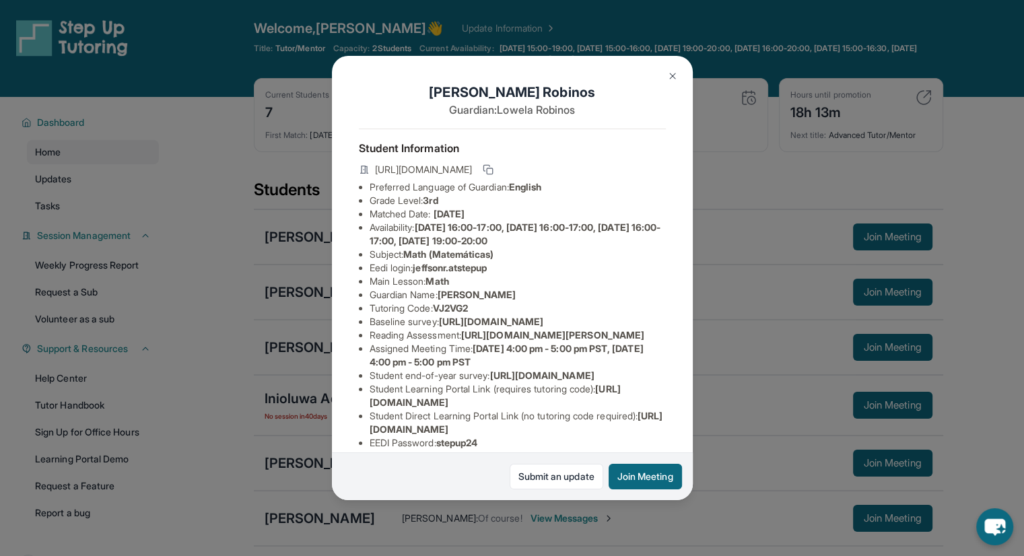
click at [669, 71] on img at bounding box center [672, 76] width 11 height 11
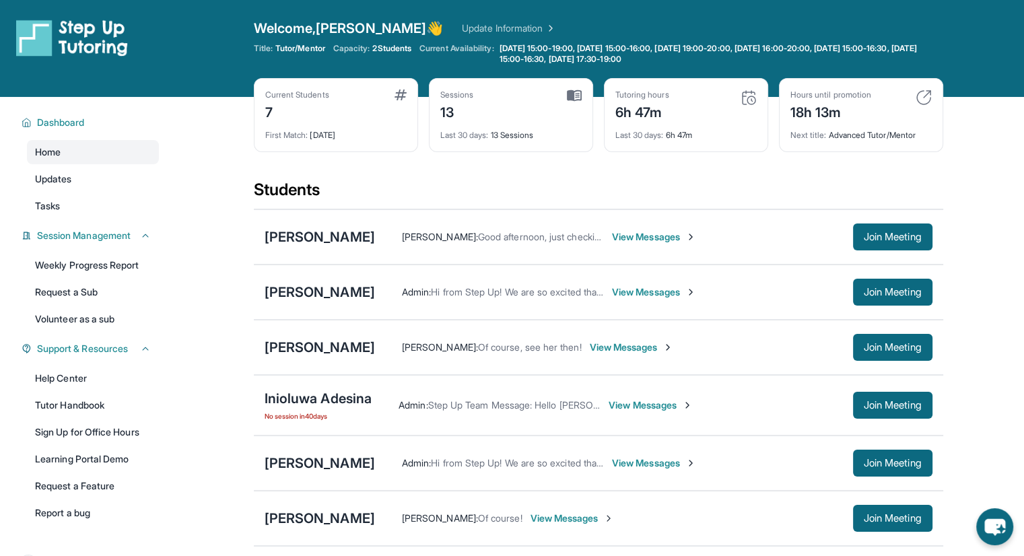
scroll to position [202, 0]
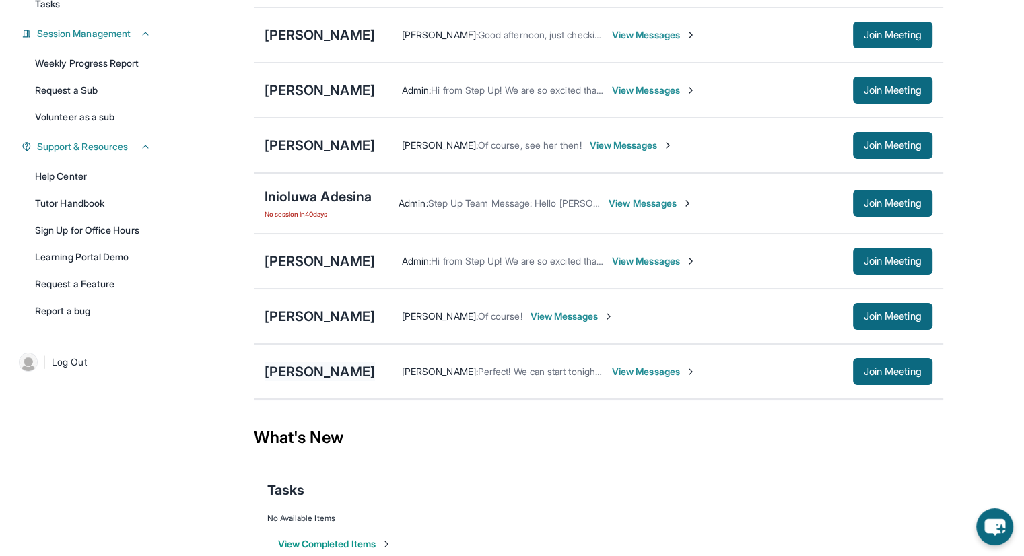
click at [305, 372] on div "[PERSON_NAME]" at bounding box center [320, 371] width 110 height 19
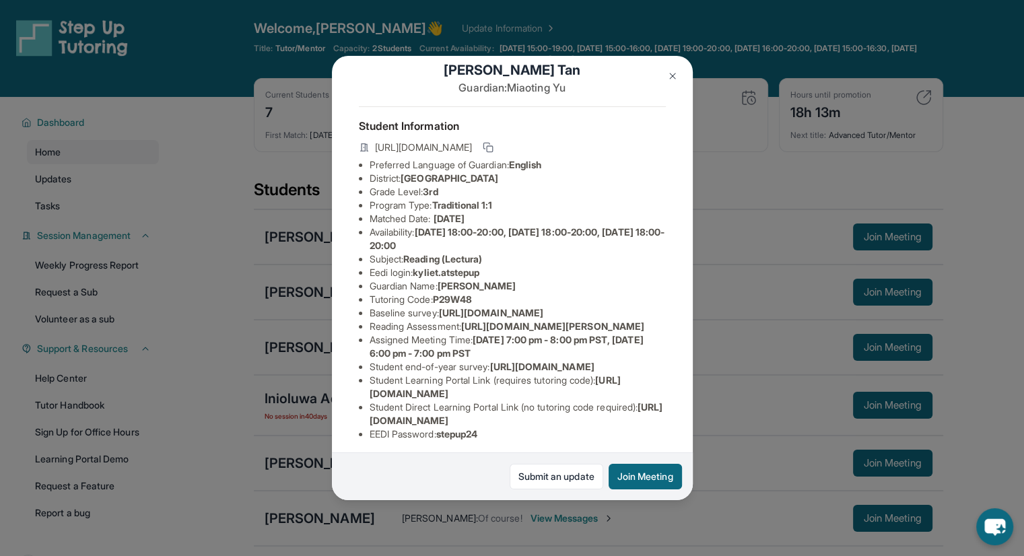
scroll to position [0, 0]
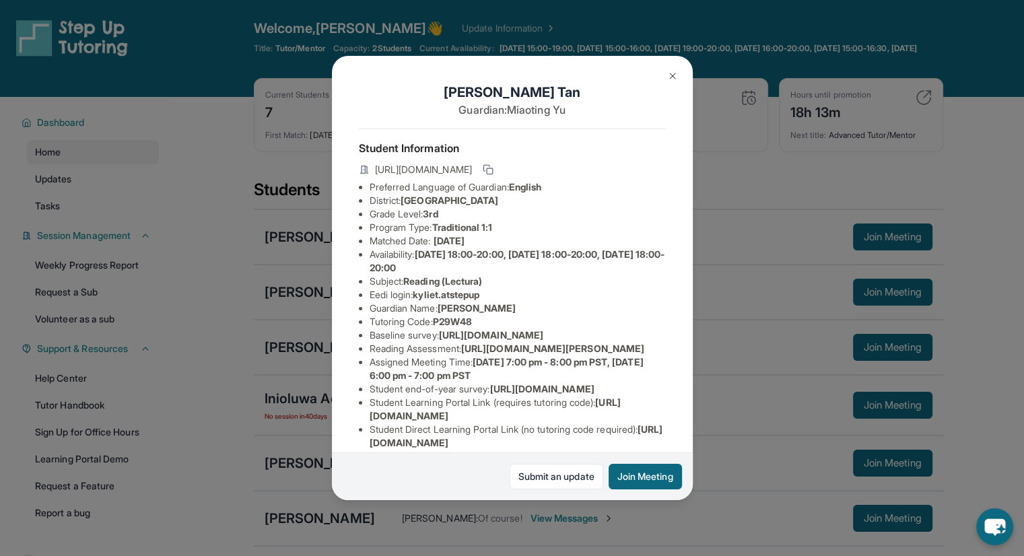
click at [670, 75] on img at bounding box center [672, 76] width 11 height 11
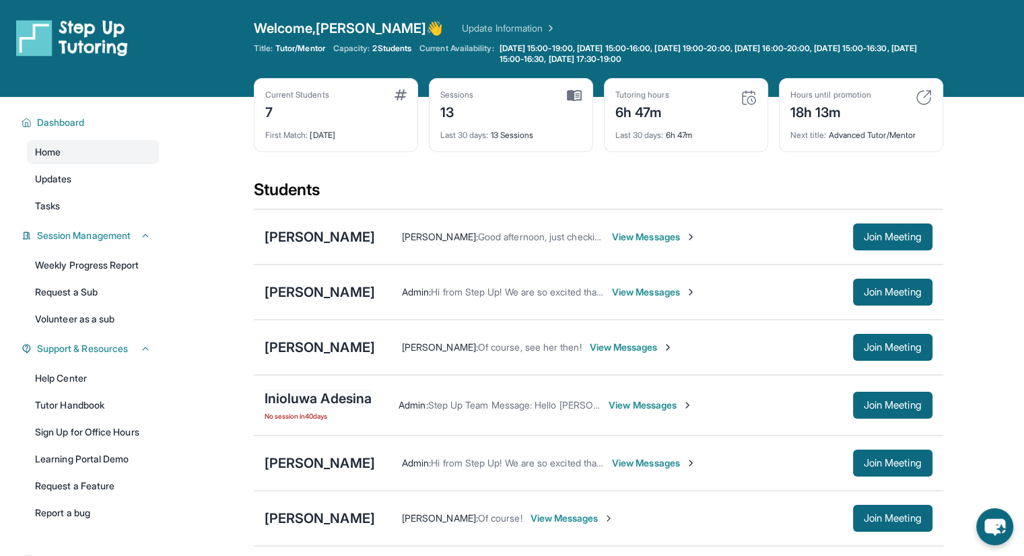
click at [318, 399] on div "Inioluwa Adesina" at bounding box center [319, 398] width 108 height 19
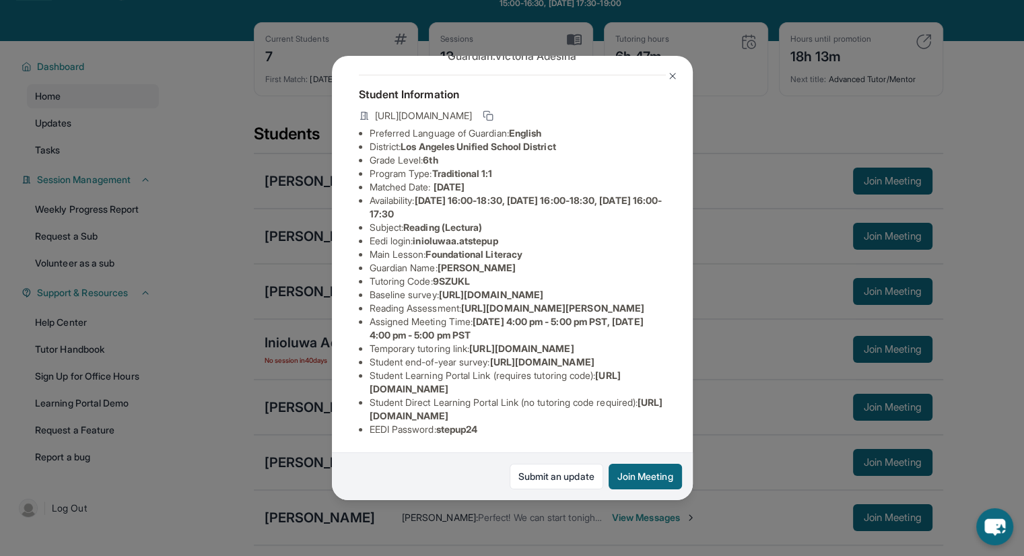
scroll to position [135, 0]
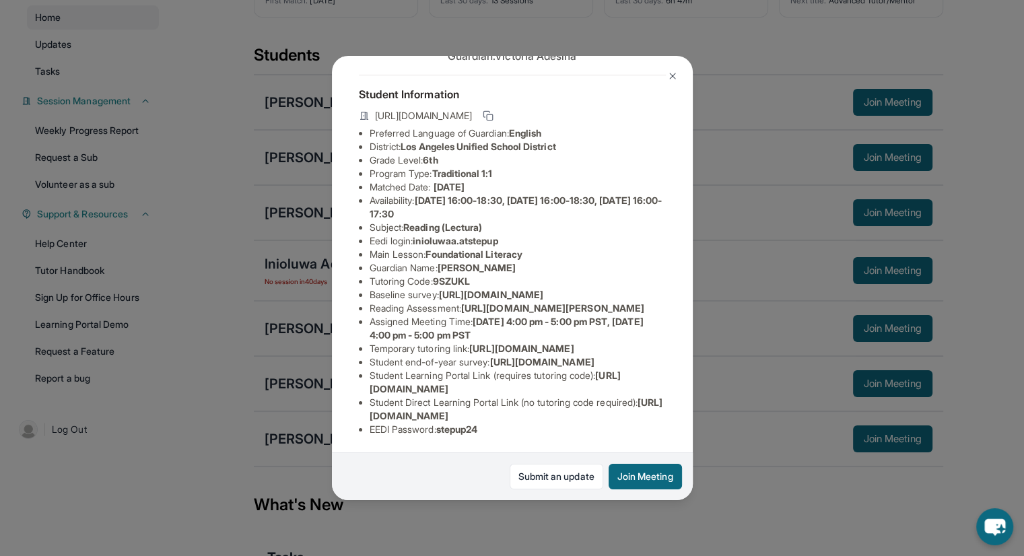
click at [619, 408] on span "[URL][DOMAIN_NAME]" at bounding box center [517, 409] width 294 height 25
drag, startPoint x: 651, startPoint y: 405, endPoint x: 352, endPoint y: 404, distance: 298.9
click at [352, 404] on div "Inioluwa Adesina Guardian: [PERSON_NAME] Student Information [URL][DOMAIN_NAME]…" at bounding box center [512, 278] width 361 height 445
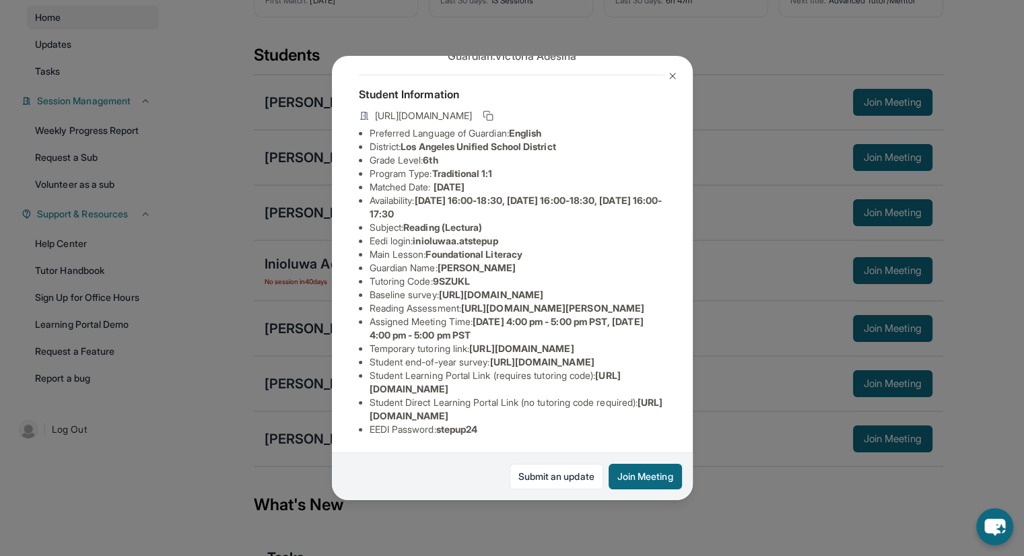
copy span "[URL][DOMAIN_NAME]"
click at [665, 73] on button at bounding box center [672, 76] width 27 height 27
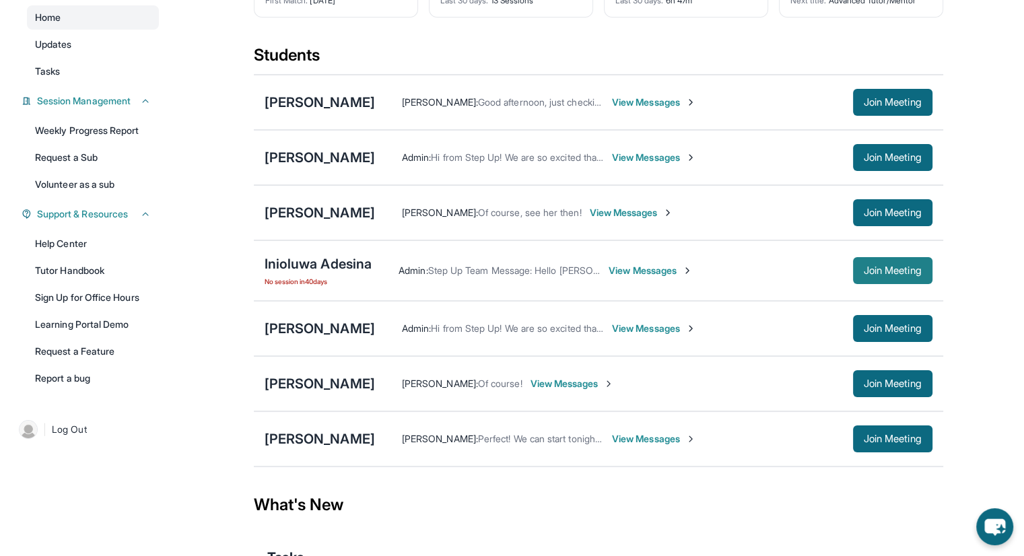
click at [883, 261] on button "Join Meeting" at bounding box center [892, 270] width 79 height 27
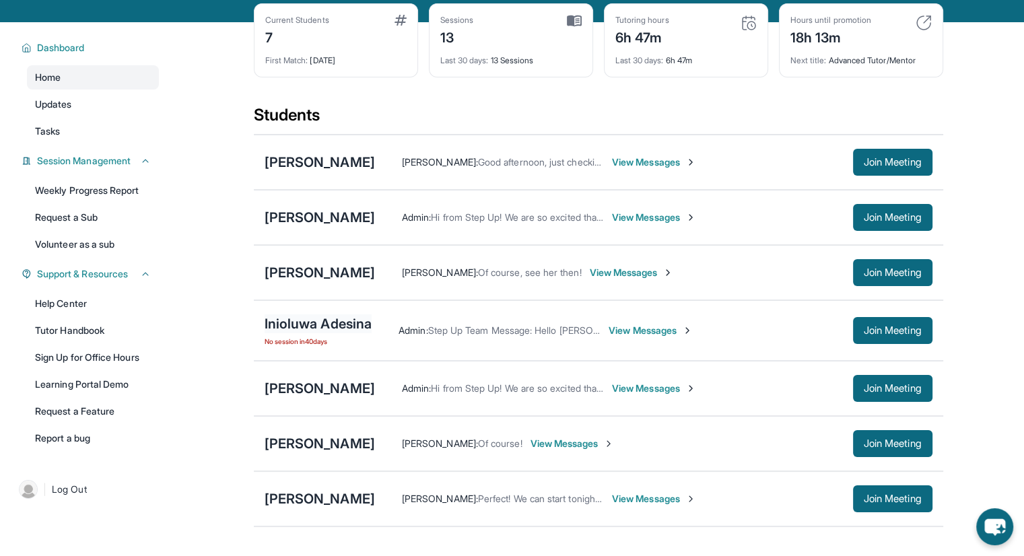
scroll to position [0, 0]
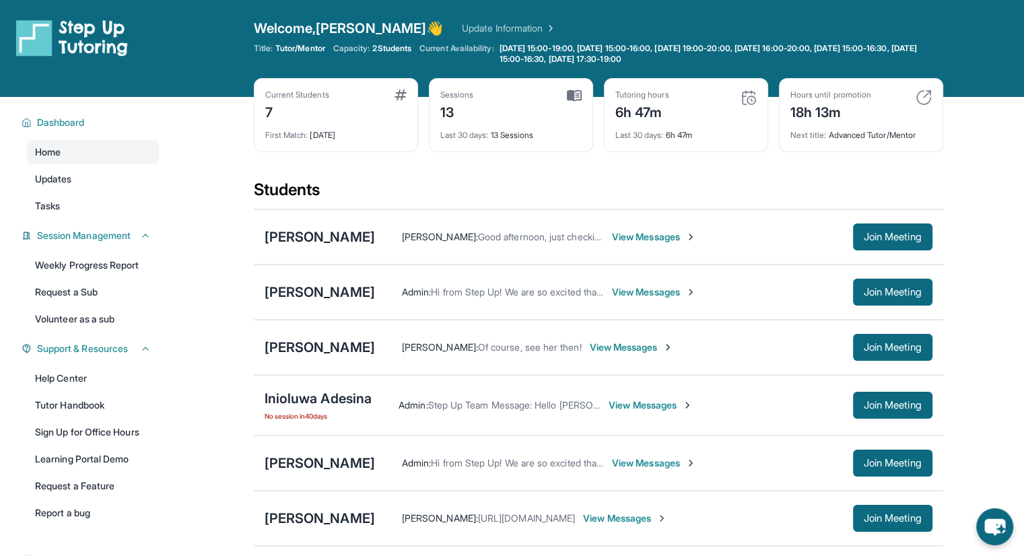
click at [720, 181] on div "Students" at bounding box center [598, 194] width 689 height 30
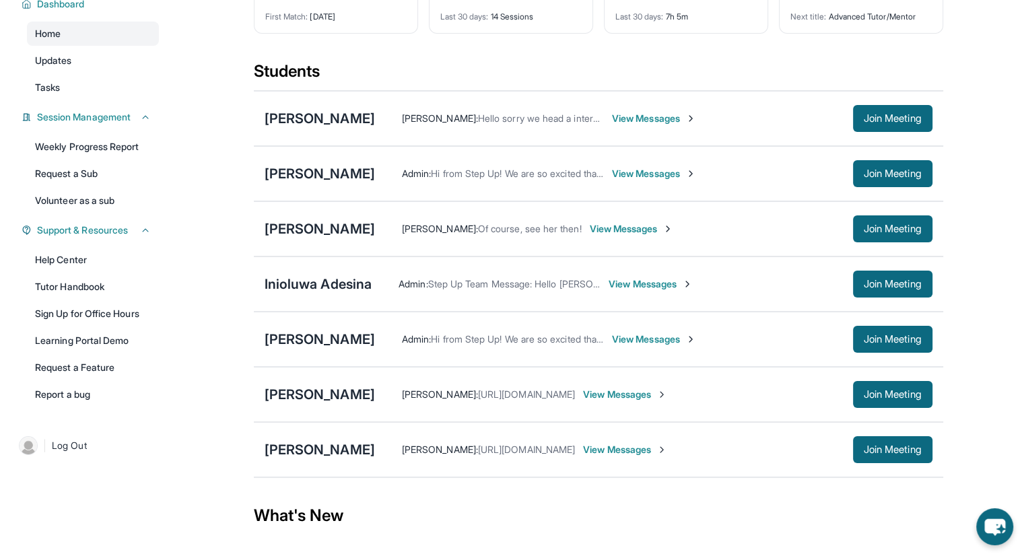
scroll to position [67, 0]
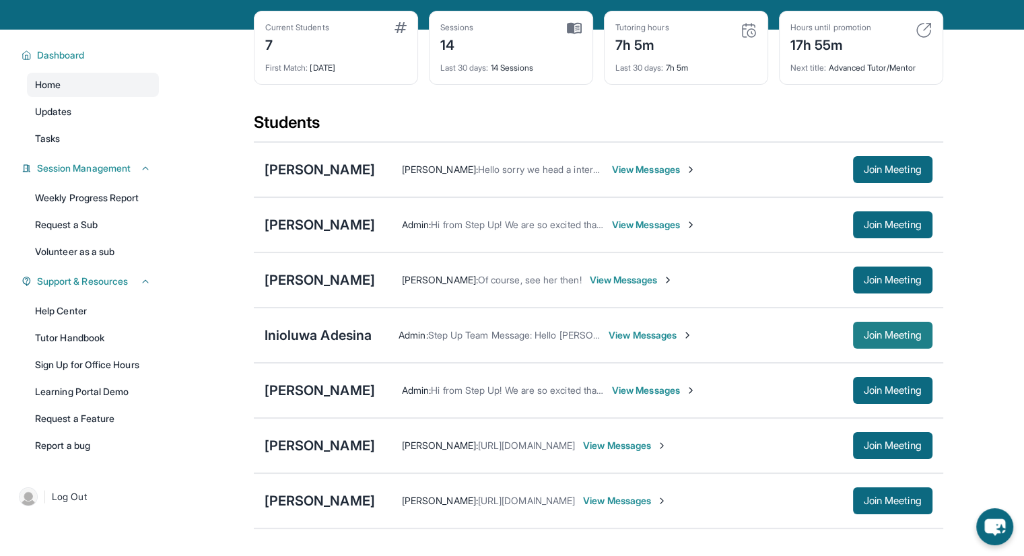
click at [875, 331] on span "Join Meeting" at bounding box center [893, 335] width 58 height 8
click at [319, 333] on div "Inioluwa Adesina" at bounding box center [319, 335] width 108 height 19
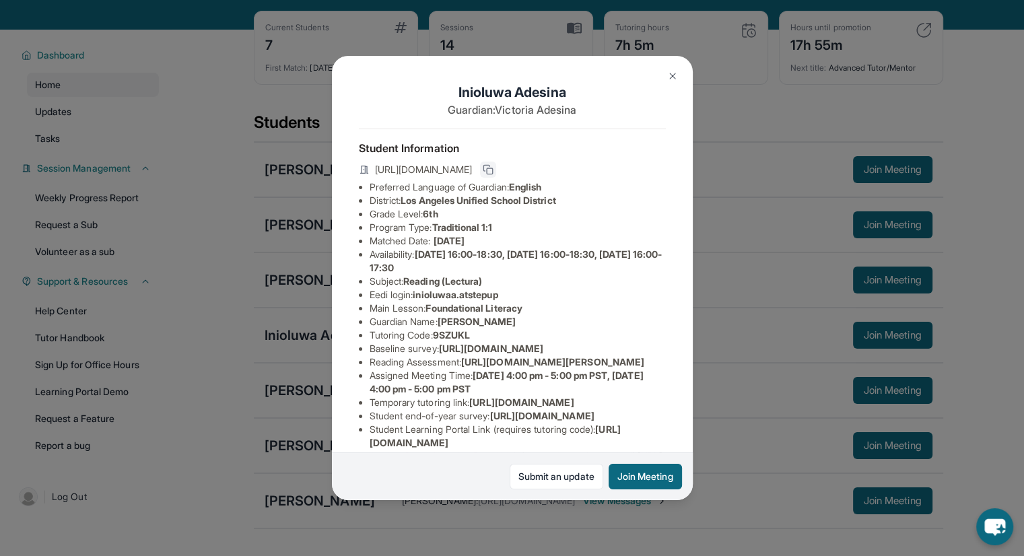
click at [494, 174] on icon at bounding box center [488, 169] width 11 height 11
drag, startPoint x: 669, startPoint y: 69, endPoint x: 675, endPoint y: 63, distance: 8.6
click at [670, 69] on button at bounding box center [672, 76] width 27 height 27
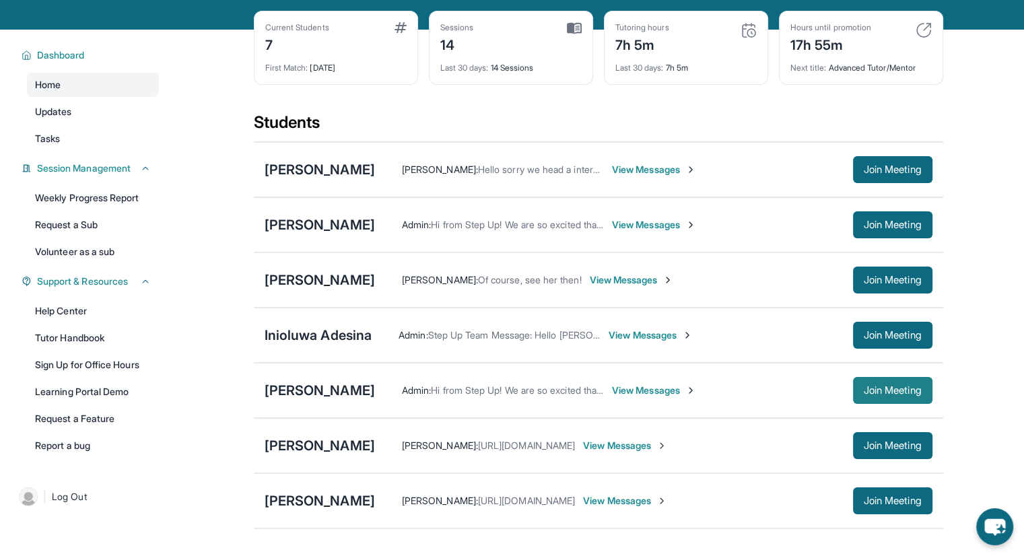
click at [865, 394] on span "Join Meeting" at bounding box center [893, 390] width 58 height 8
click at [298, 391] on div "[PERSON_NAME]" at bounding box center [320, 390] width 110 height 19
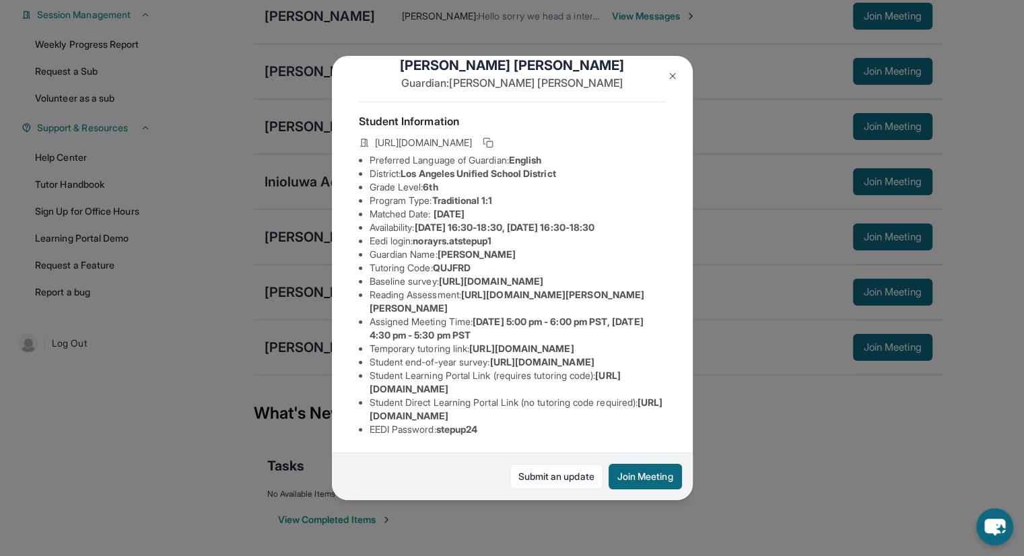
scroll to position [48, 0]
drag, startPoint x: 367, startPoint y: 281, endPoint x: 640, endPoint y: 283, distance: 272.7
click at [638, 283] on ul "Preferred Language of Guardian: English District: Los Angeles Unified School Di…" at bounding box center [512, 295] width 307 height 283
drag, startPoint x: 662, startPoint y: 288, endPoint x: 671, endPoint y: 289, distance: 8.8
click at [543, 287] on span "[URL][DOMAIN_NAME]" at bounding box center [491, 280] width 104 height 11
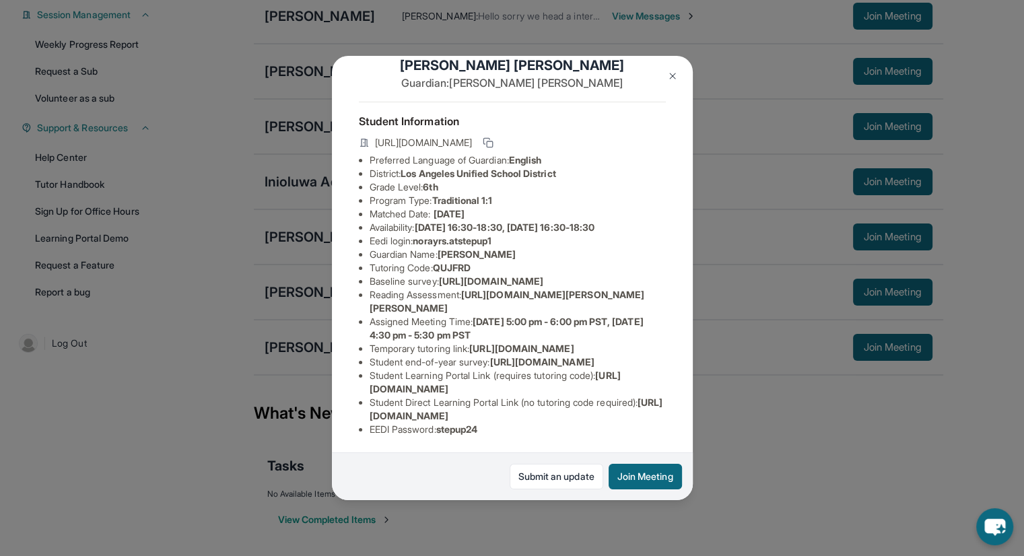
click at [640, 288] on li "Baseline survey : https://airtable.com/apprlfn8WjpjBUn2G/shrK0QR6AaNyG5psY?pref…" at bounding box center [518, 281] width 296 height 13
drag, startPoint x: 587, startPoint y: 295, endPoint x: 338, endPoint y: 281, distance: 249.5
click at [338, 281] on div "Norayr Sahakyan Guardian: Lena Sahakyan Student Information https://student-por…" at bounding box center [512, 278] width 361 height 445
copy span "https://airtable.com/apprlfn8WjpjBUn2G/shrK0QR6AaNyG5psY?prefill_Type%20of%20Fo…"
click at [671, 81] on img at bounding box center [672, 76] width 11 height 11
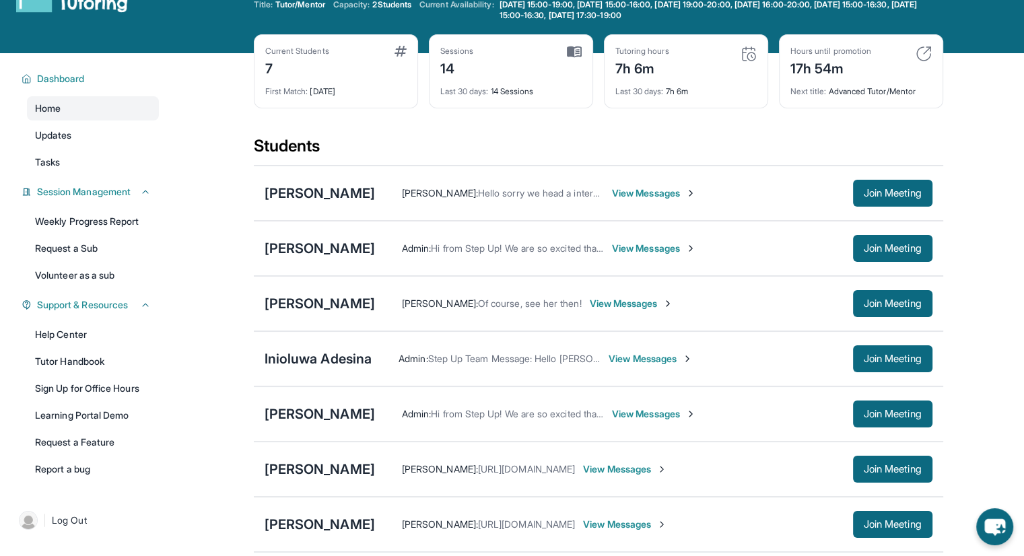
scroll to position [67, 0]
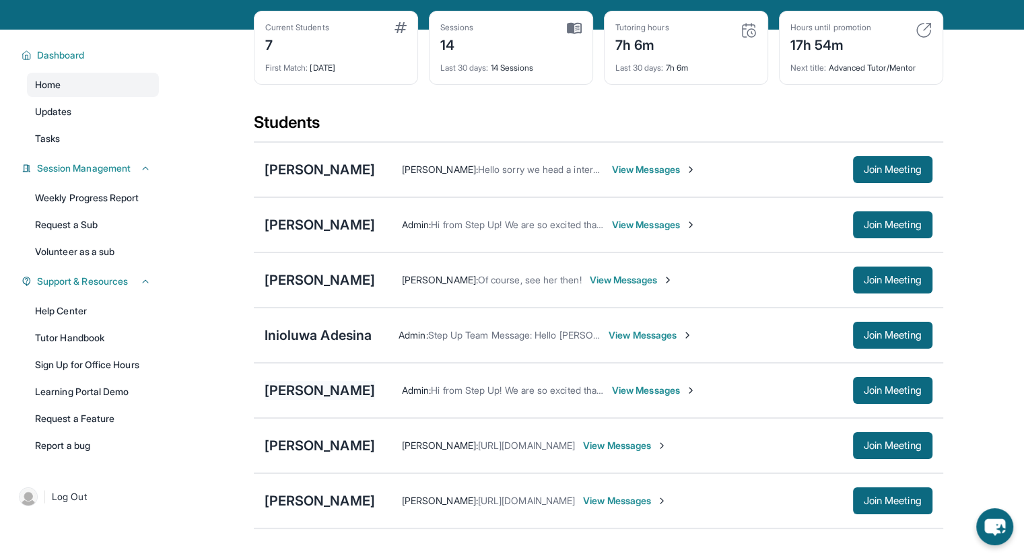
click at [329, 395] on div "[PERSON_NAME]" at bounding box center [320, 390] width 110 height 19
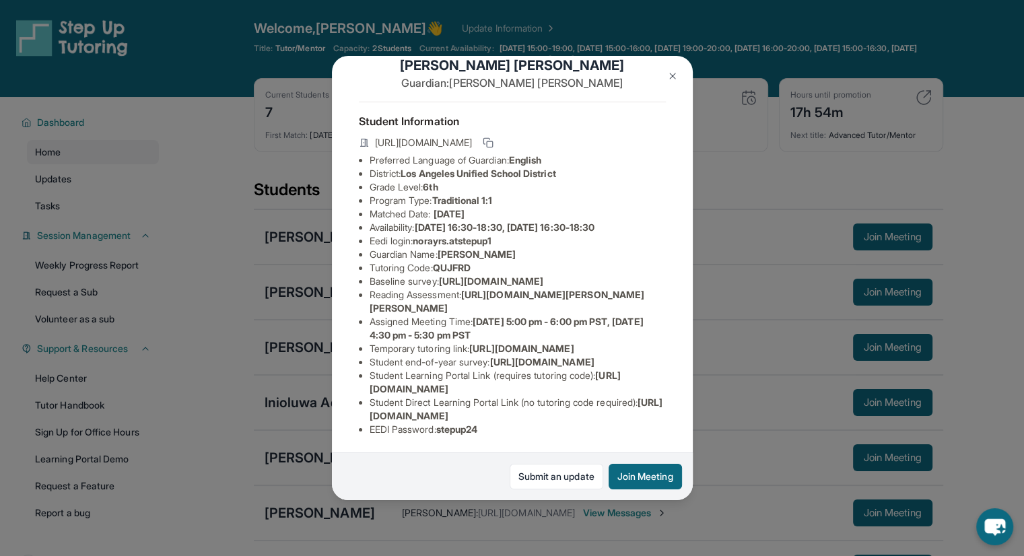
scroll to position [182, 0]
click at [483, 429] on div "Student Information https://student-portal.stepuptutoring.org/student/QUJFRD Pr…" at bounding box center [512, 274] width 307 height 345
click at [513, 423] on li "EEDI Password : stepup24" at bounding box center [518, 429] width 296 height 13
click at [509, 315] on li "Assigned Meeting Time : Tuesday 5:00 pm - 6:00 pm PST, Friday 4:30 pm - 5:30 pm…" at bounding box center [518, 328] width 296 height 27
click at [469, 343] on span "[URL][DOMAIN_NAME]" at bounding box center [521, 348] width 104 height 11
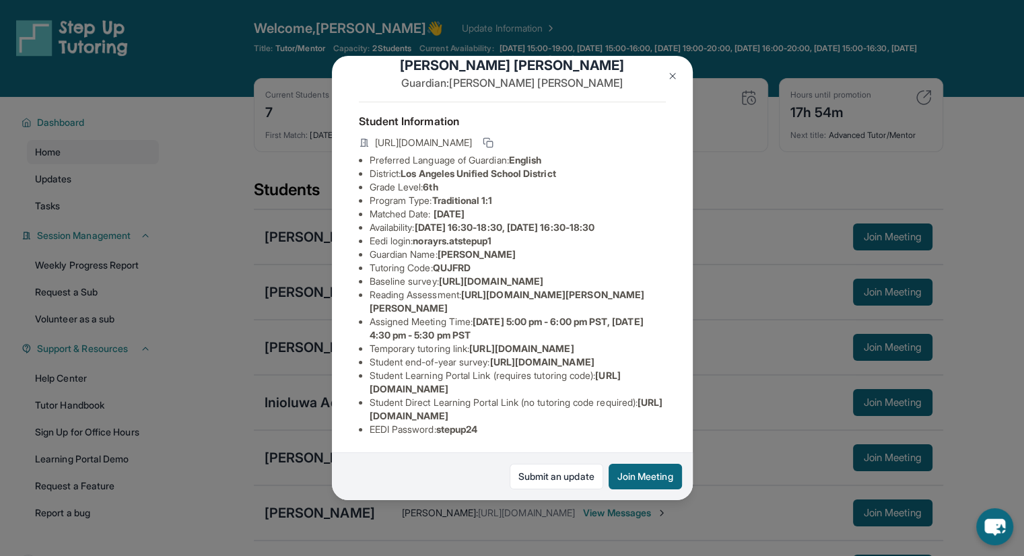
click at [469, 343] on span "[URL][DOMAIN_NAME]" at bounding box center [521, 348] width 104 height 11
drag, startPoint x: 527, startPoint y: 282, endPoint x: 329, endPoint y: 275, distance: 198.8
click at [329, 275] on div "Norayr Sahakyan Guardian: Lena Sahakyan Student Information https://student-por…" at bounding box center [512, 278] width 1024 height 556
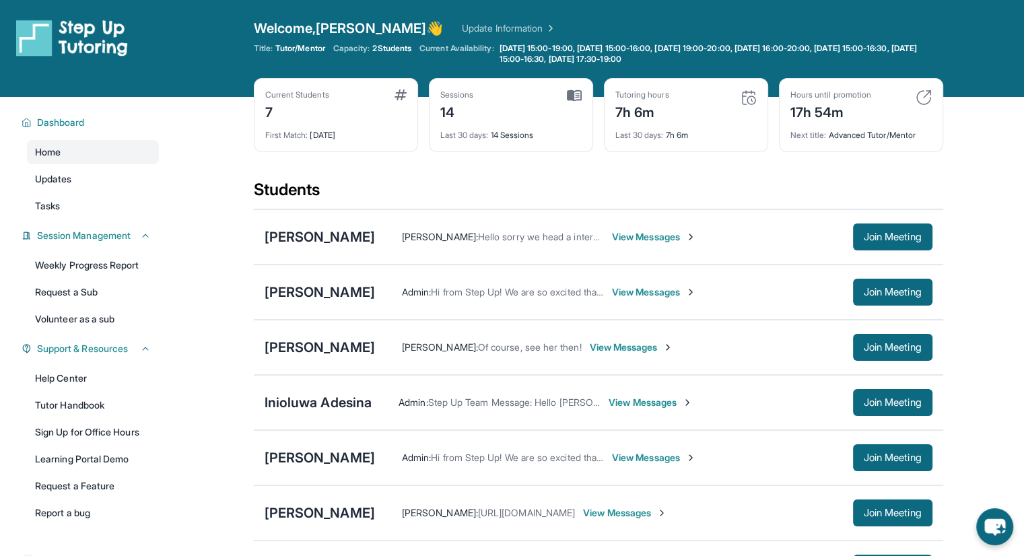
click at [476, 270] on div "Brielle Moreno Admin : Hi from Step Up! We are so excited that you are matched …" at bounding box center [598, 292] width 689 height 55
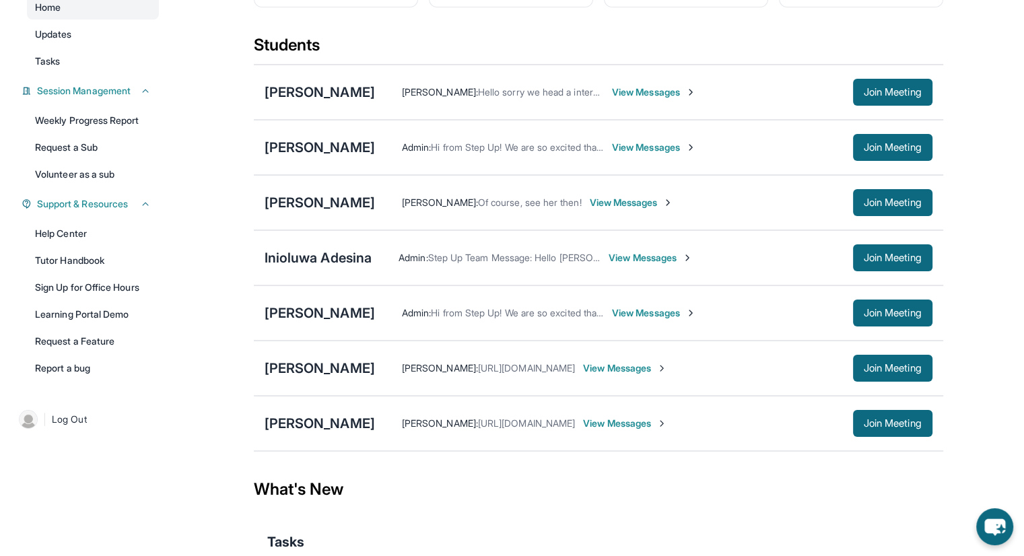
scroll to position [86, 0]
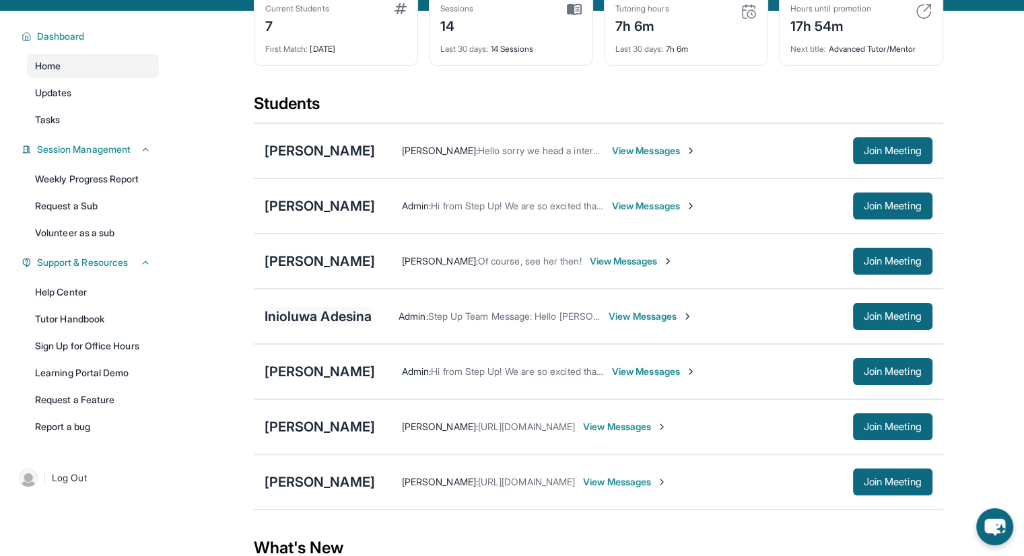
click at [292, 312] on div "Inioluwa Adesina" at bounding box center [319, 316] width 108 height 19
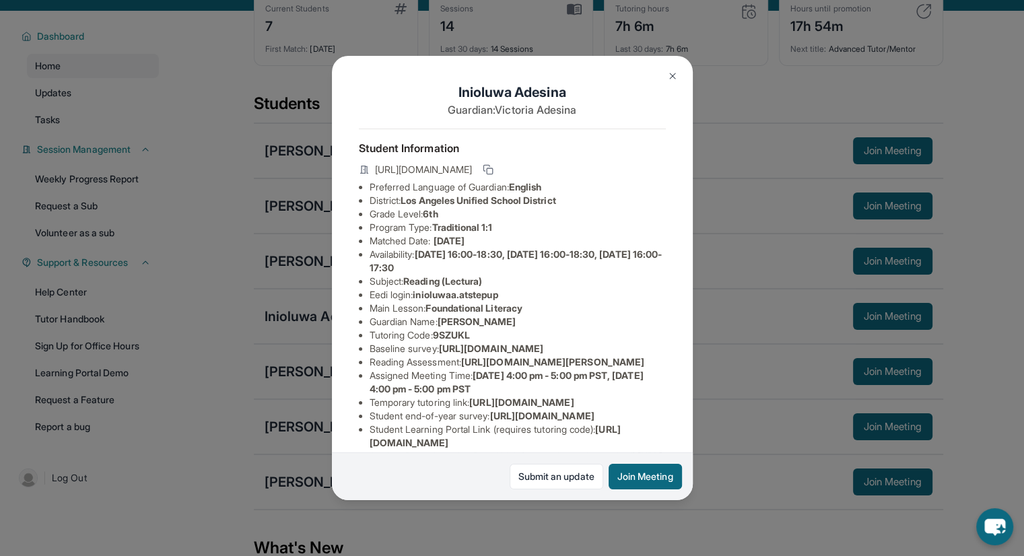
click at [735, 259] on div "Inioluwa Adesina Guardian: [PERSON_NAME] Student Information [URL][DOMAIN_NAME]…" at bounding box center [512, 278] width 1024 height 556
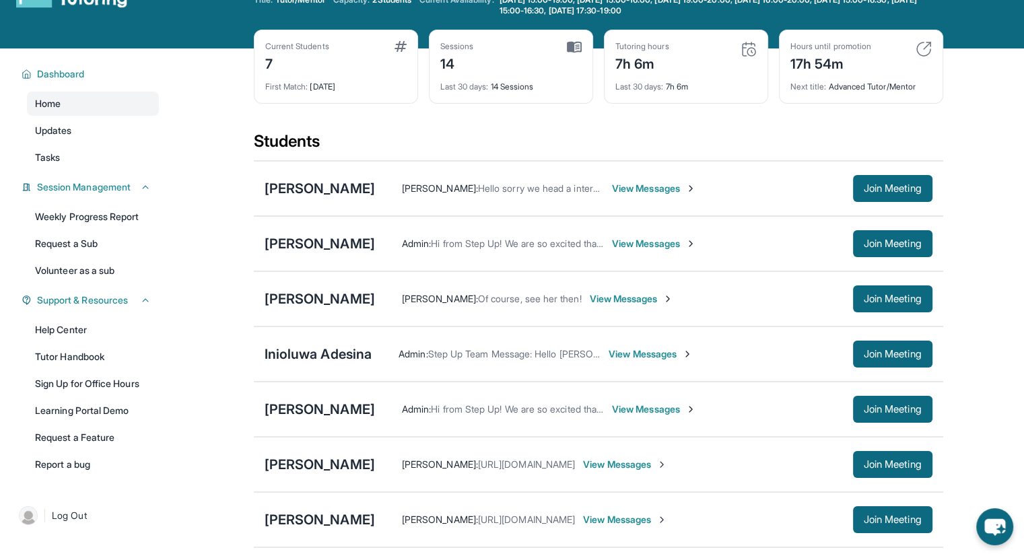
scroll to position [0, 0]
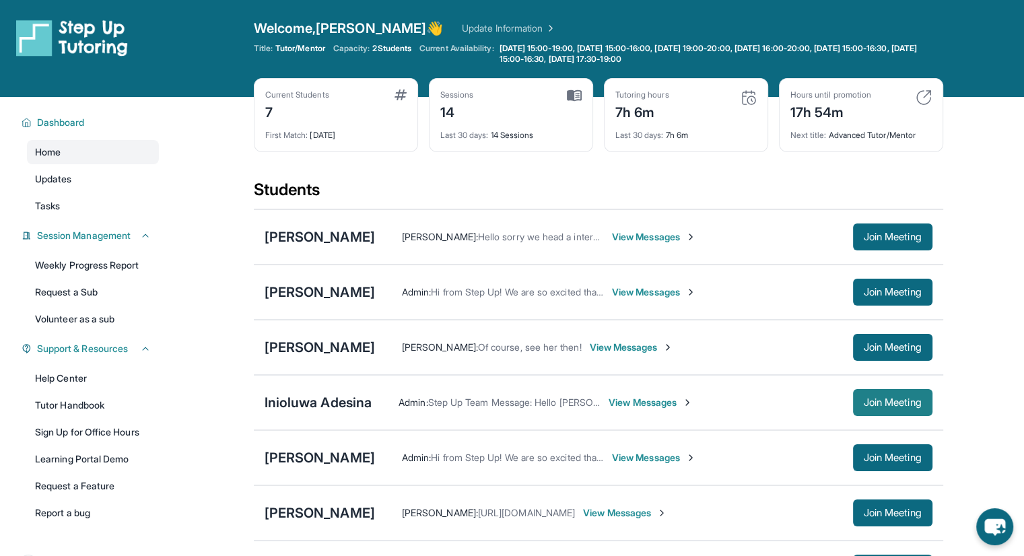
click at [874, 399] on span "Join Meeting" at bounding box center [893, 403] width 58 height 8
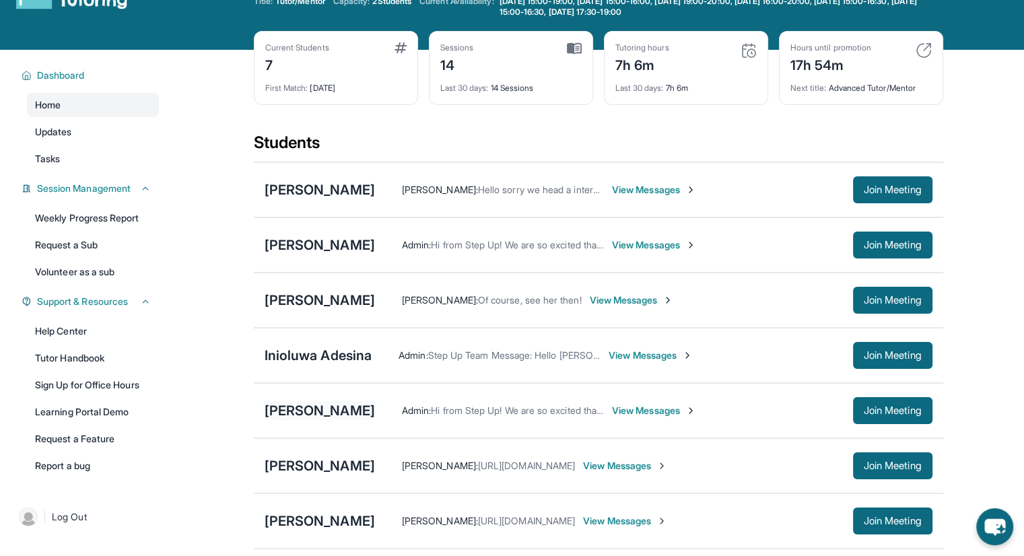
scroll to position [67, 0]
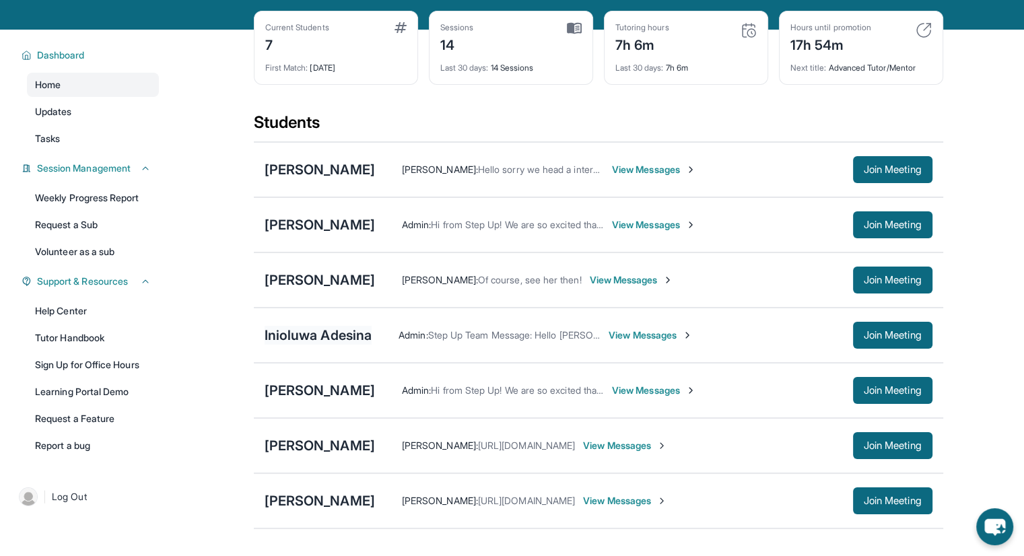
click at [328, 343] on div "Inioluwa Adesina" at bounding box center [319, 335] width 108 height 19
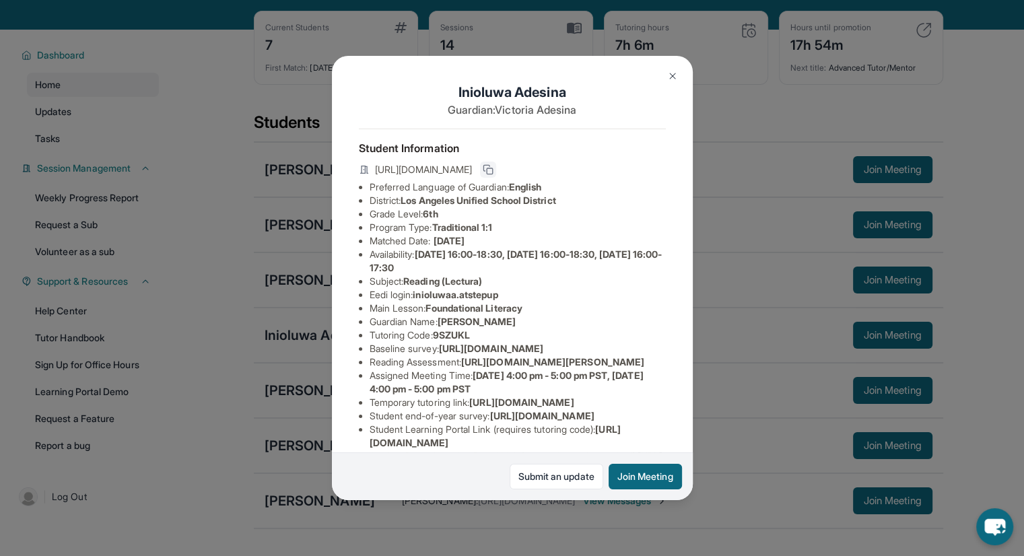
click at [494, 175] on icon at bounding box center [488, 169] width 11 height 11
click at [758, 141] on div "Inioluwa Adesina Guardian: [PERSON_NAME] Student Information [URL][DOMAIN_NAME]…" at bounding box center [512, 278] width 1024 height 556
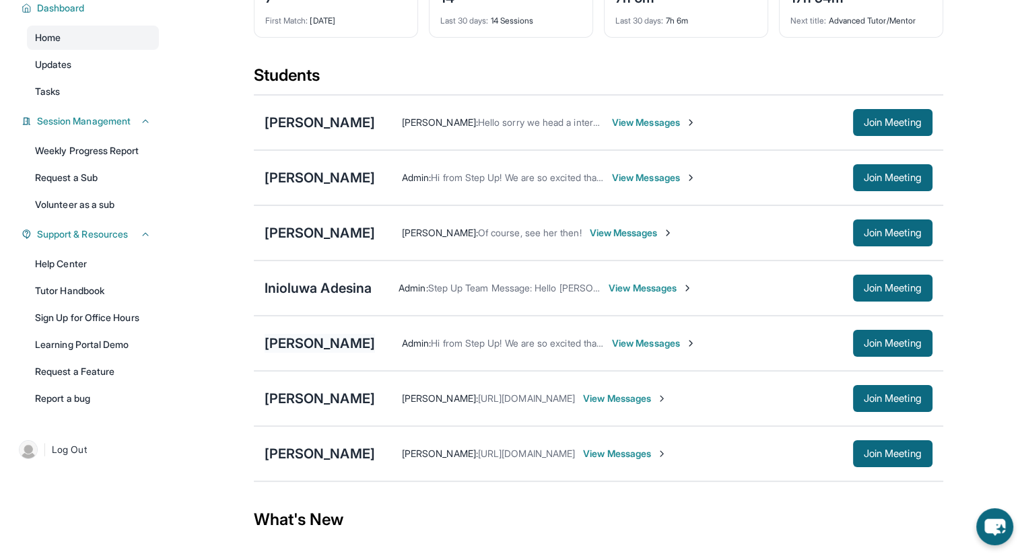
scroll to position [135, 0]
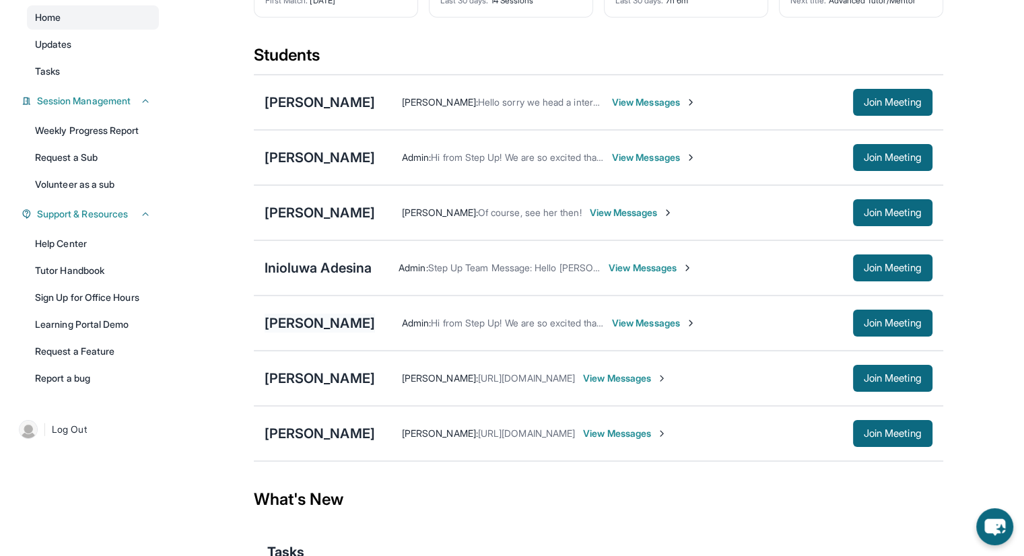
click at [335, 320] on div "[PERSON_NAME]" at bounding box center [320, 323] width 110 height 19
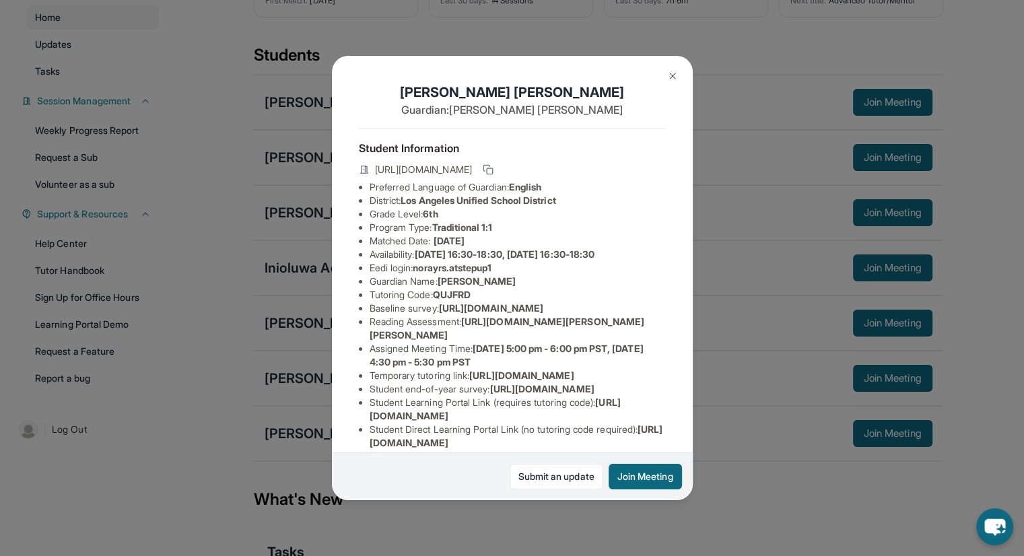
click at [676, 77] on img at bounding box center [672, 76] width 11 height 11
